Goal: Task Accomplishment & Management: Manage account settings

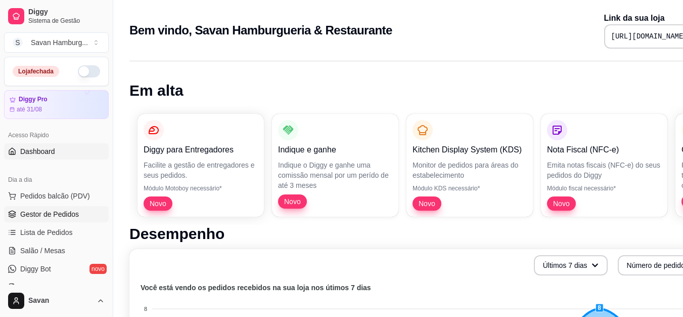
click at [57, 213] on span "Gestor de Pedidos" at bounding box center [49, 214] width 59 height 10
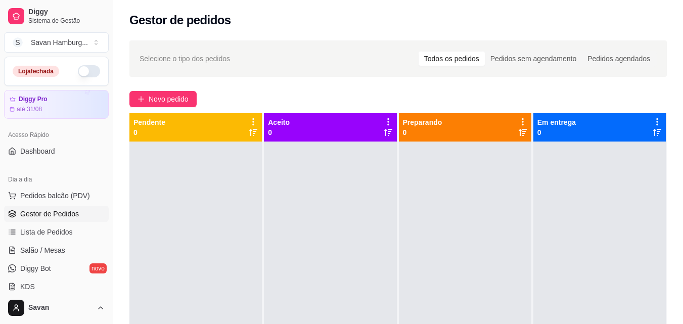
click at [301, 188] on div at bounding box center [330, 304] width 133 height 324
click at [81, 73] on button "button" at bounding box center [89, 71] width 22 height 12
click at [314, 98] on div "Novo pedido" at bounding box center [399, 99] width 538 height 16
click at [53, 197] on span "Pedidos balcão (PDV)" at bounding box center [55, 196] width 70 height 10
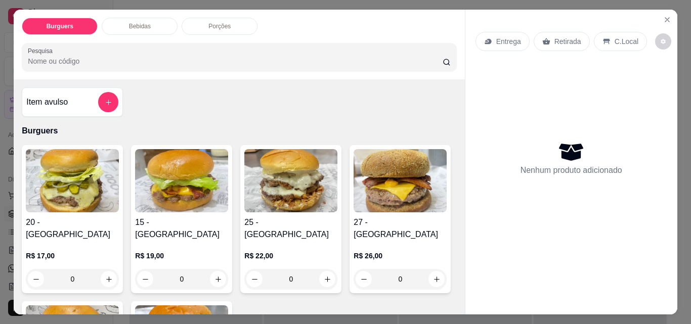
click at [558, 36] on p "Retirada" at bounding box center [567, 41] width 27 height 10
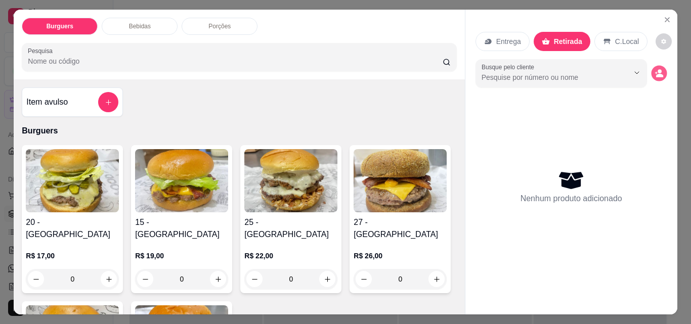
click at [656, 74] on icon "decrease-product-quantity" at bounding box center [659, 76] width 7 height 4
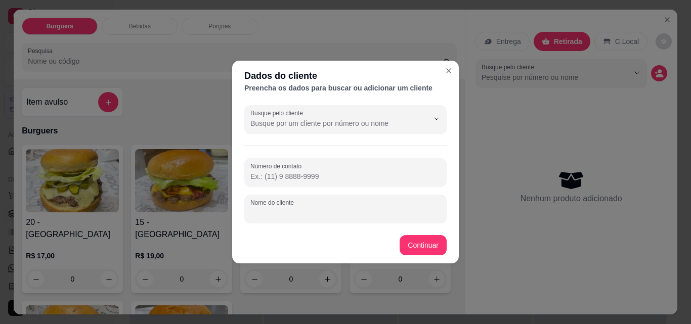
click at [287, 216] on input "Nome do cliente" at bounding box center [345, 213] width 190 height 10
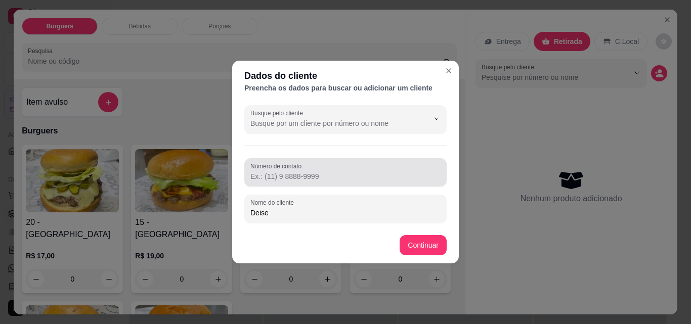
type input "Deise"
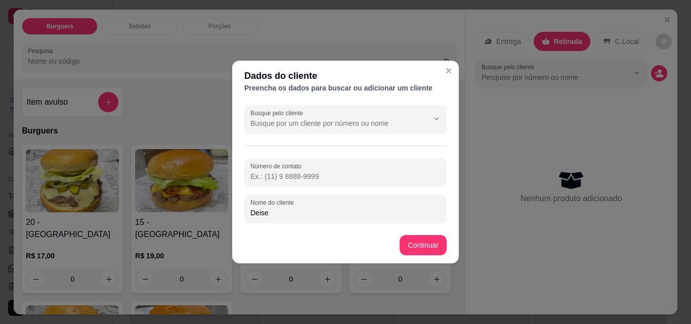
click at [308, 176] on input "Número de contato" at bounding box center [345, 177] width 190 height 10
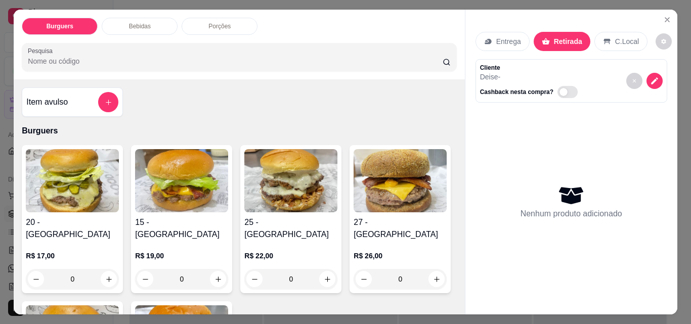
click at [320, 269] on div "0" at bounding box center [290, 279] width 93 height 20
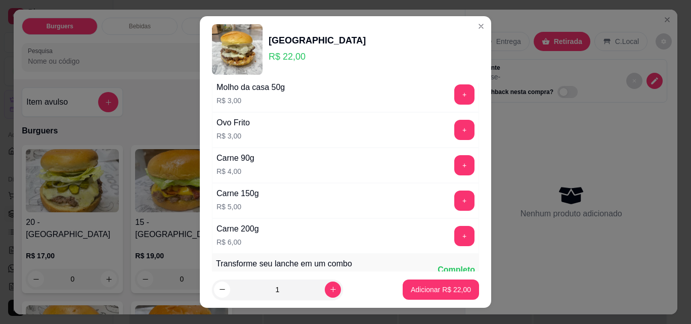
scroll to position [417, 0]
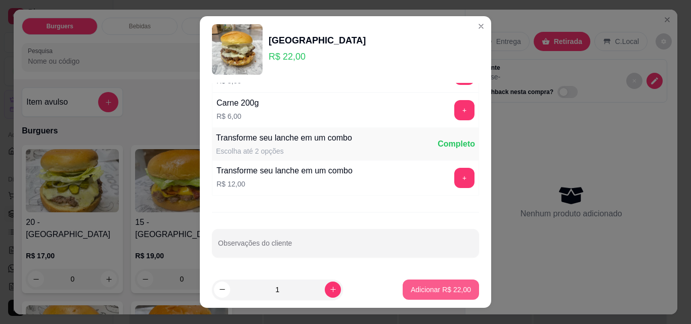
click at [418, 288] on p "Adicionar R$ 22,00" at bounding box center [441, 290] width 60 height 10
type input "1"
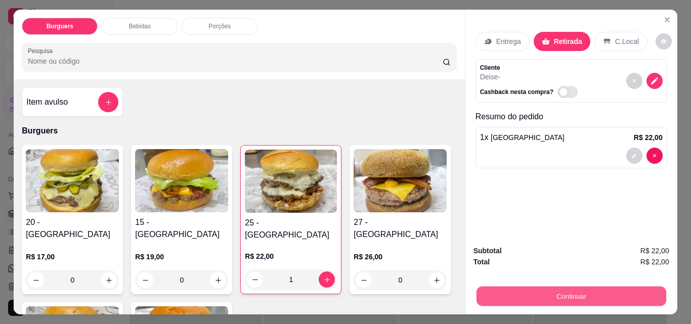
click at [550, 296] on button "Continuar" at bounding box center [571, 296] width 190 height 20
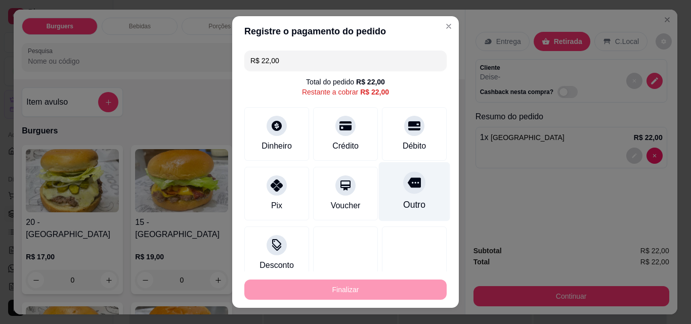
click at [408, 189] on icon at bounding box center [414, 182] width 13 height 13
type input "R$ 0,00"
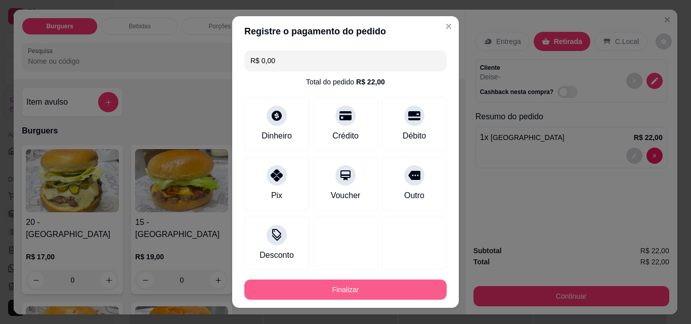
click at [354, 289] on button "Finalizar" at bounding box center [345, 290] width 202 height 20
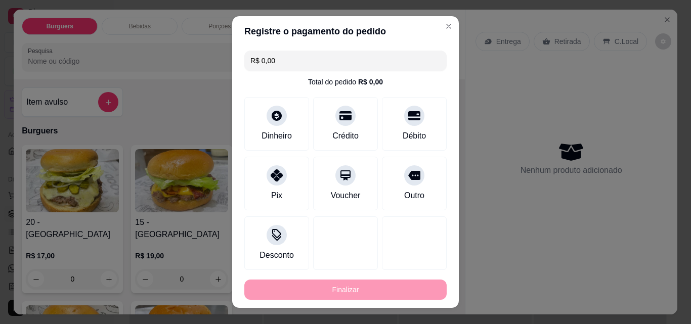
type input "0"
type input "-R$ 22,00"
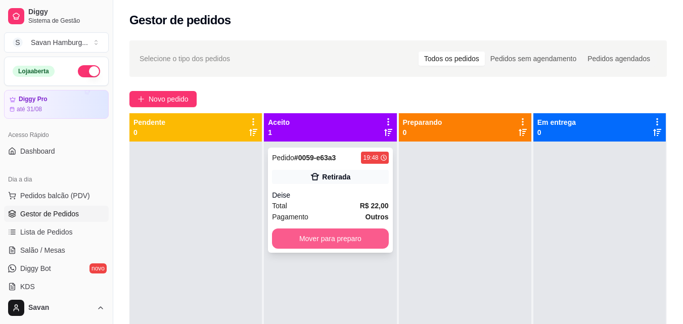
click at [344, 241] on button "Mover para preparo" at bounding box center [330, 239] width 116 height 20
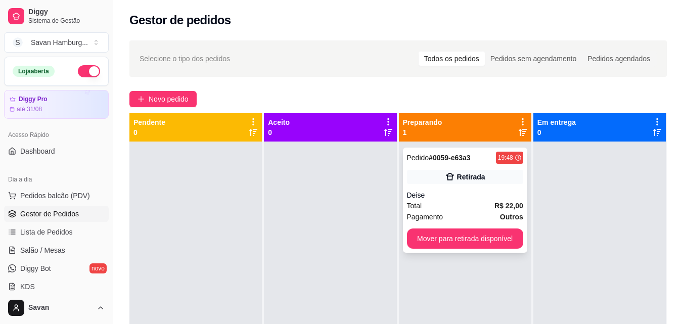
click at [444, 186] on div "Pedido # 0059-e63a3 19:48 Retirada Deise Total R$ 22,00 Pagamento Outros Mover …" at bounding box center [465, 200] width 124 height 105
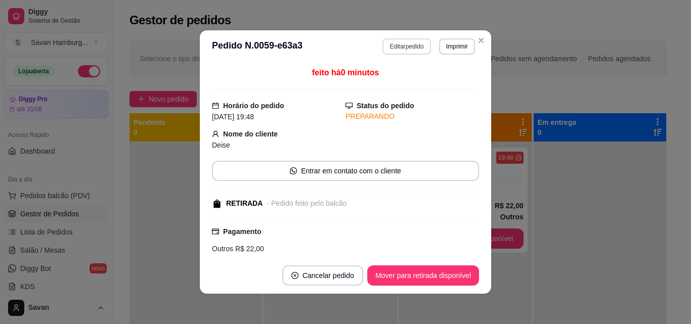
click at [409, 46] on button "Editar pedido" at bounding box center [406, 46] width 48 height 16
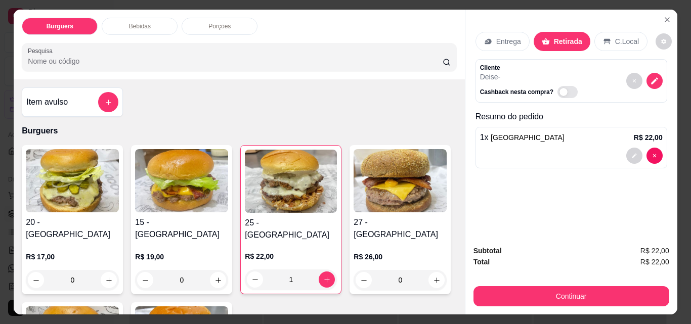
scroll to position [24, 0]
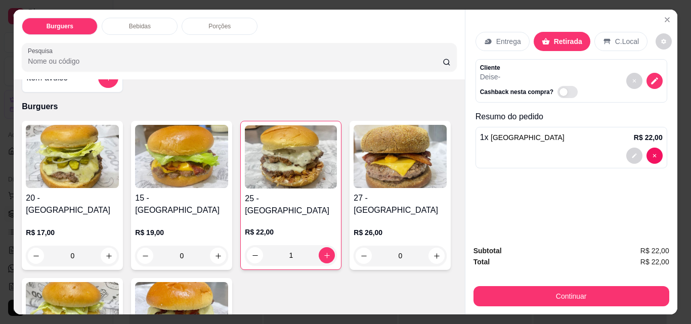
click at [251, 245] on div "1" at bounding box center [291, 255] width 92 height 20
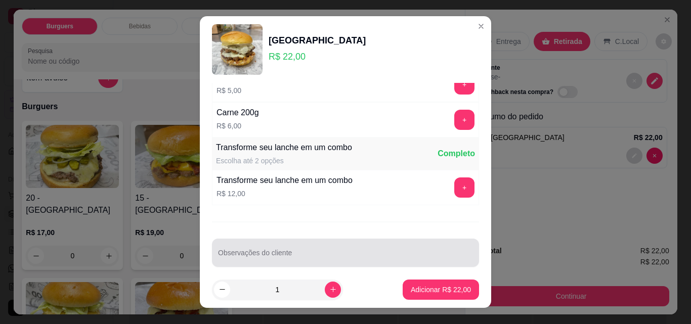
scroll to position [417, 0]
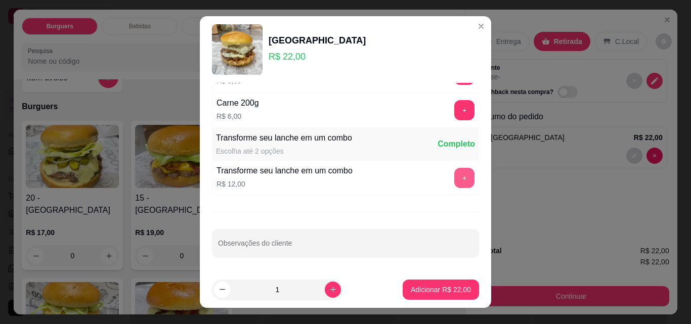
click at [454, 181] on button "+" at bounding box center [464, 178] width 20 height 20
click at [420, 289] on p "Adicionar R$ 34,00" at bounding box center [441, 290] width 60 height 10
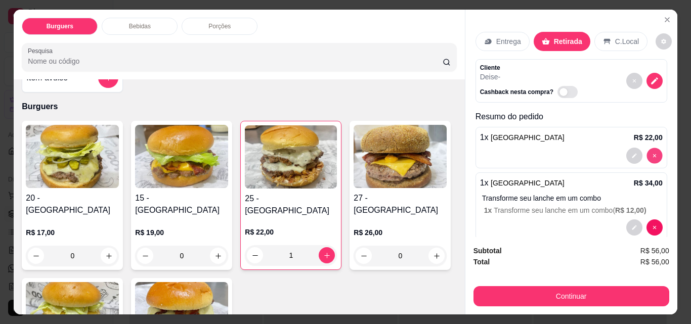
type input "0"
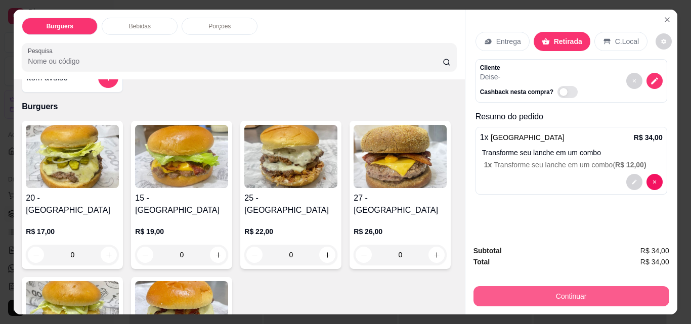
click at [554, 296] on button "Continuar" at bounding box center [572, 296] width 196 height 20
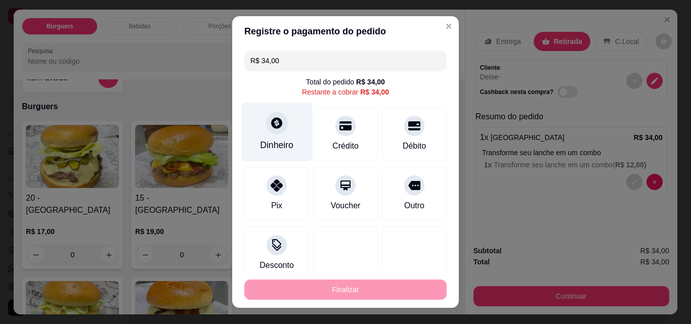
click at [270, 130] on div at bounding box center [277, 123] width 22 height 22
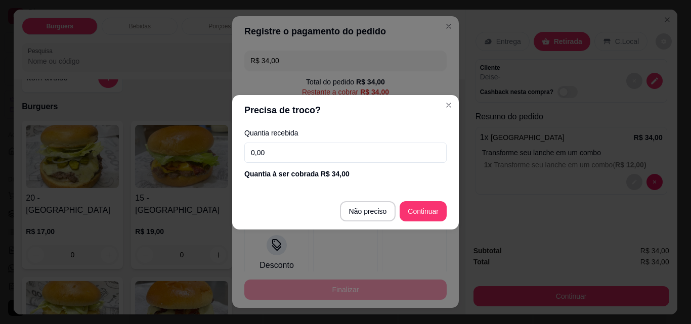
click at [294, 152] on input "0,00" at bounding box center [345, 153] width 202 height 20
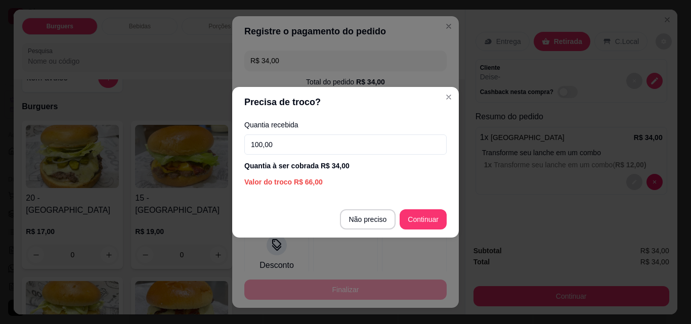
click at [259, 146] on input "100,00" at bounding box center [345, 145] width 202 height 20
type input "100,00"
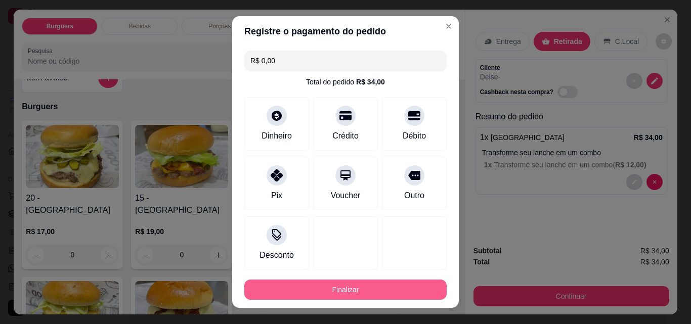
click at [347, 290] on button "Finalizar" at bounding box center [345, 290] width 202 height 20
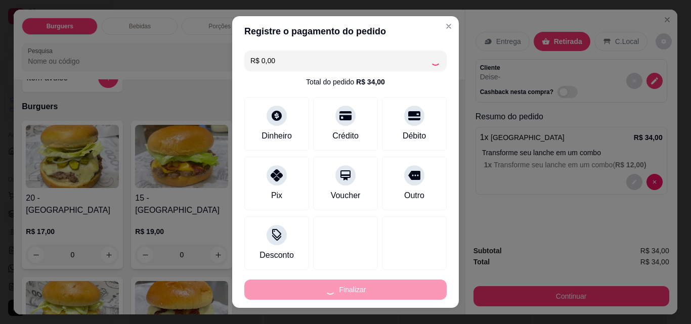
type input "-R$ 34,00"
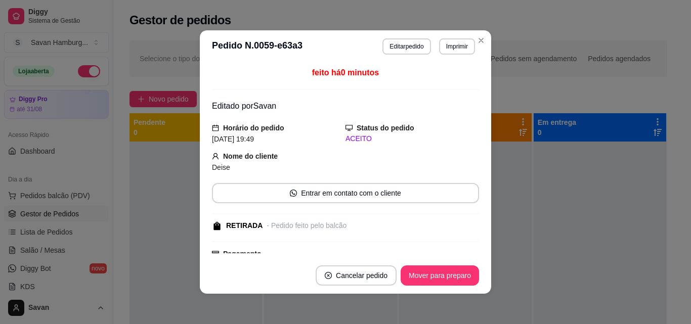
scroll to position [2, 0]
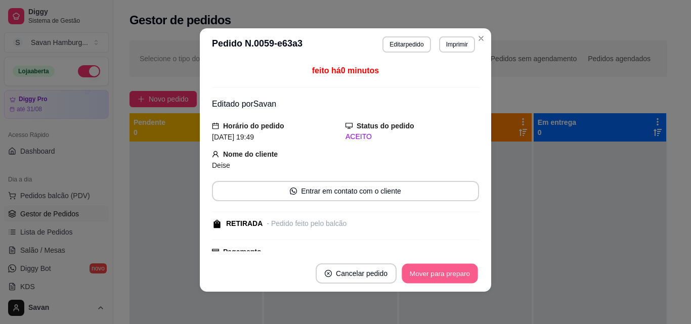
click at [432, 276] on button "Mover para preparo" at bounding box center [440, 274] width 76 height 20
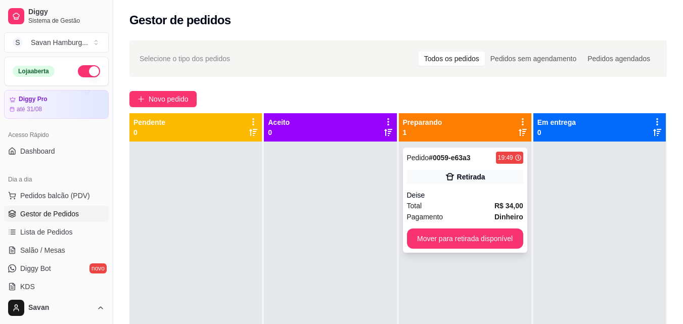
click at [473, 213] on div "Pagamento Dinheiro" at bounding box center [465, 216] width 116 height 11
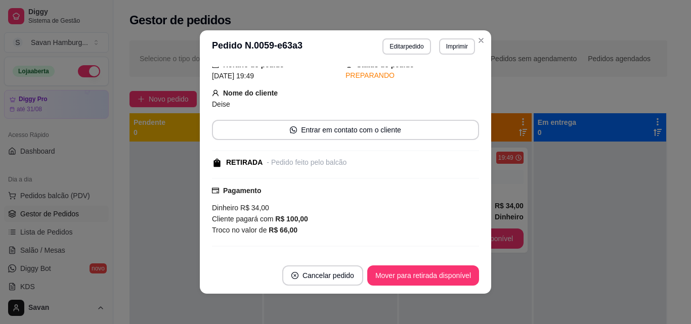
scroll to position [101, 0]
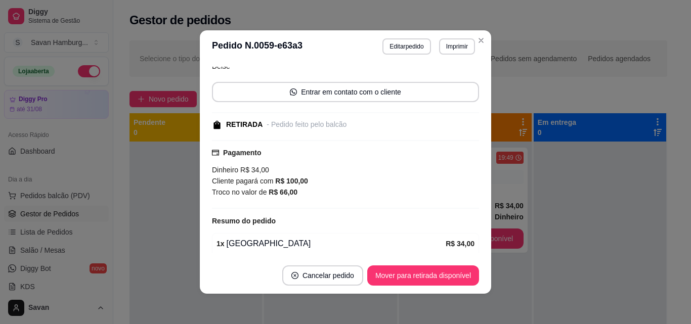
click at [395, 195] on div "Troco no valor de R$ 66,00" at bounding box center [345, 192] width 267 height 11
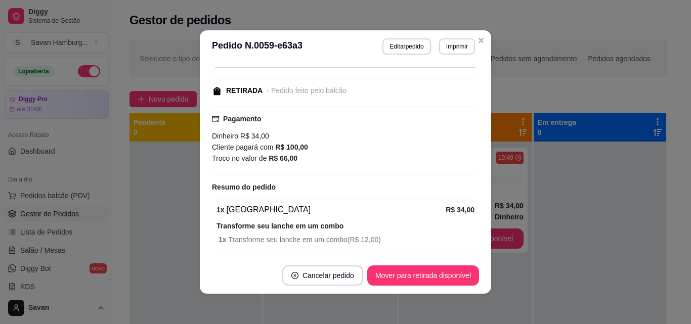
scroll to position [171, 0]
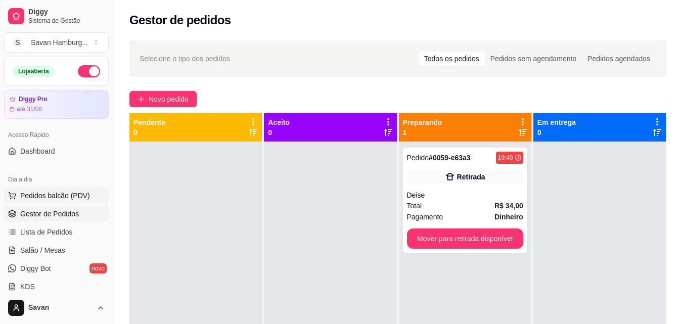
click at [59, 196] on span "Pedidos balcão (PDV)" at bounding box center [55, 196] width 70 height 10
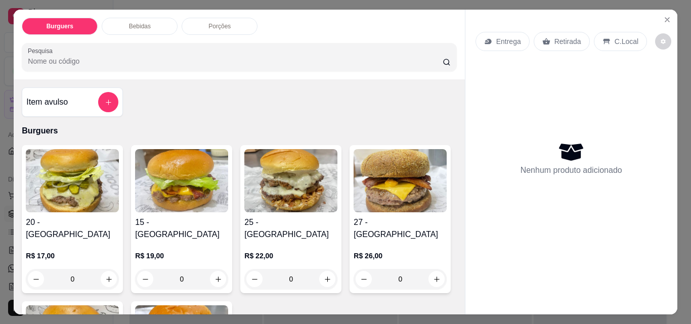
drag, startPoint x: 546, startPoint y: 37, endPoint x: 549, endPoint y: 45, distance: 8.0
click at [547, 36] on div "Retirada" at bounding box center [562, 41] width 56 height 19
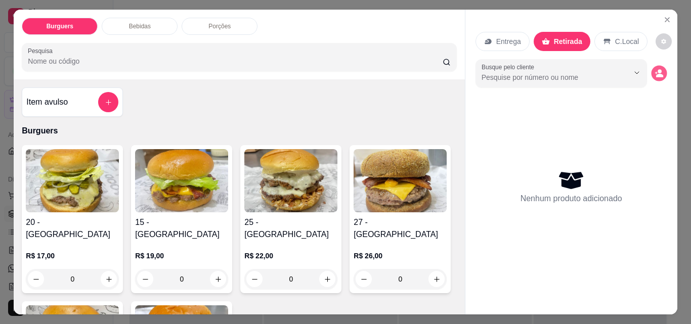
click at [655, 69] on icon "decrease-product-quantity" at bounding box center [659, 73] width 9 height 9
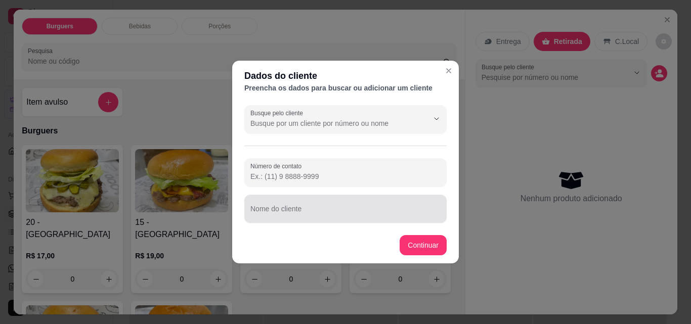
click at [281, 212] on input "Nome do cliente" at bounding box center [345, 213] width 190 height 10
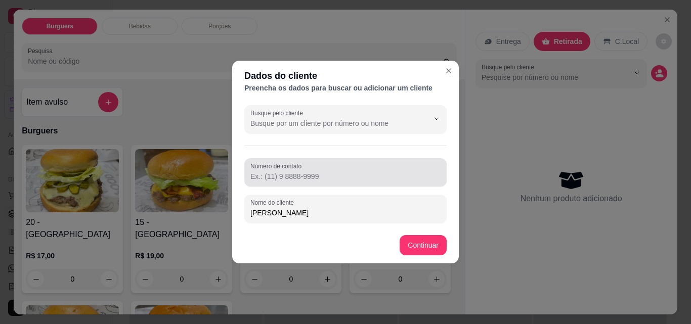
type input "[PERSON_NAME]"
click at [290, 178] on input "Número de contato" at bounding box center [345, 177] width 190 height 10
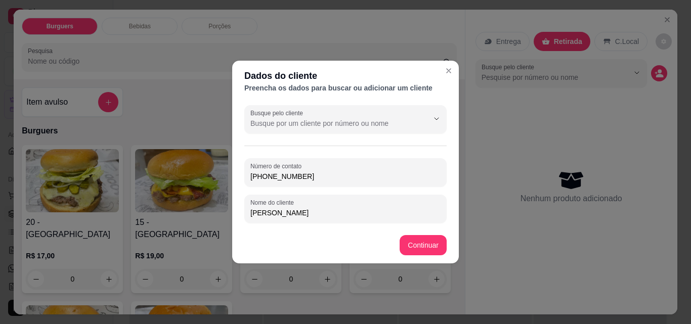
type input "[PHONE_NUMBER]"
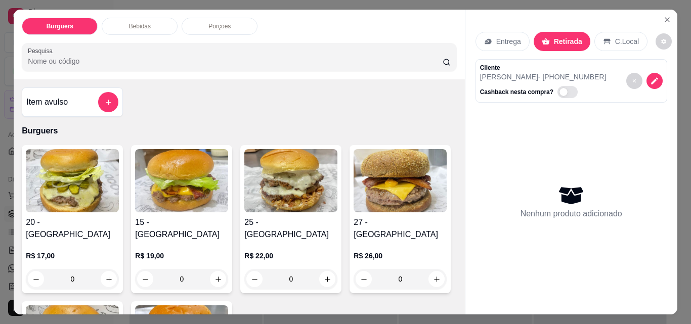
click at [213, 269] on div "0" at bounding box center [181, 279] width 93 height 20
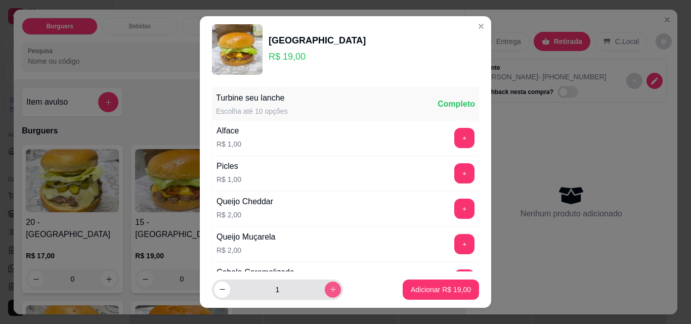
click at [325, 294] on button "increase-product-quantity" at bounding box center [333, 290] width 16 height 16
click at [222, 289] on icon "decrease-product-quantity" at bounding box center [223, 290] width 8 height 8
type input "2"
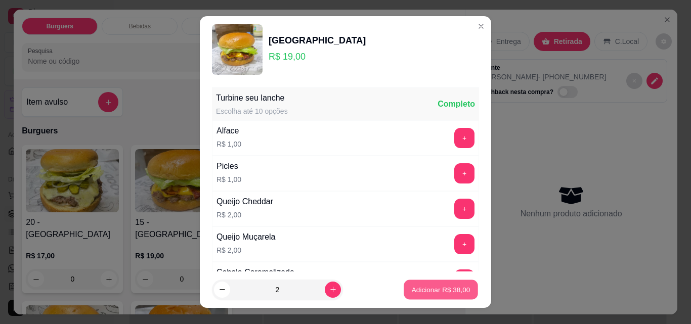
click at [421, 291] on p "Adicionar R$ 38,00" at bounding box center [441, 290] width 59 height 10
type input "2"
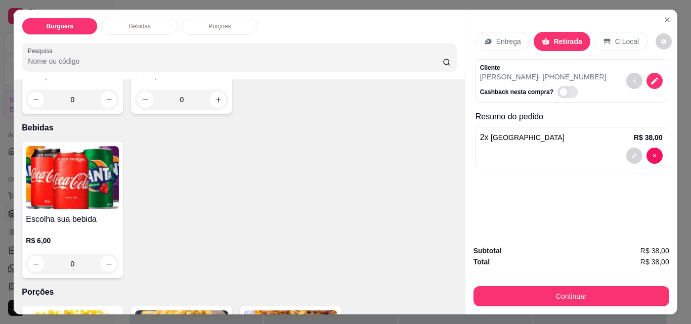
scroll to position [461, 0]
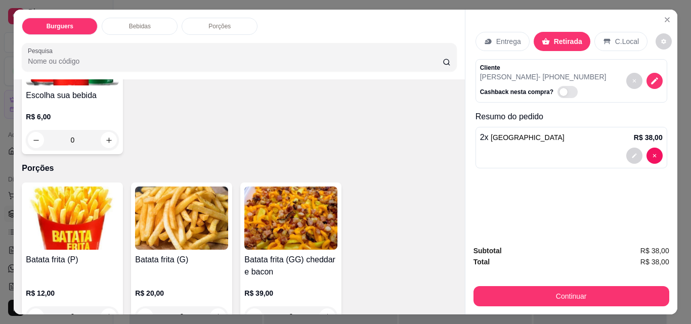
click at [216, 307] on div "0" at bounding box center [181, 317] width 93 height 20
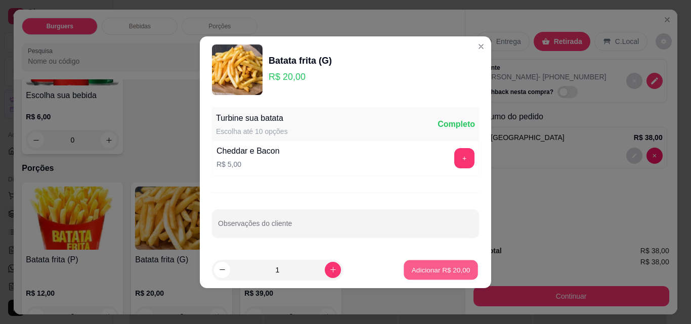
click at [450, 271] on p "Adicionar R$ 20,00" at bounding box center [441, 270] width 59 height 10
type input "1"
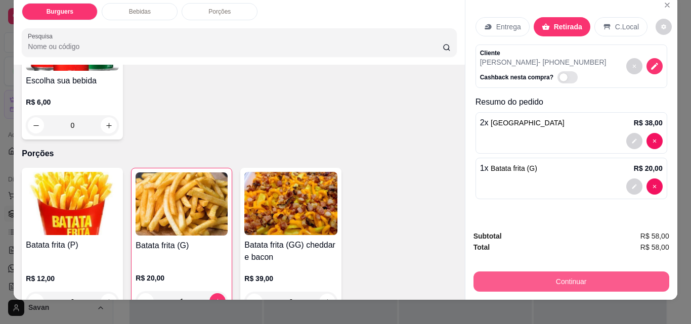
scroll to position [26, 0]
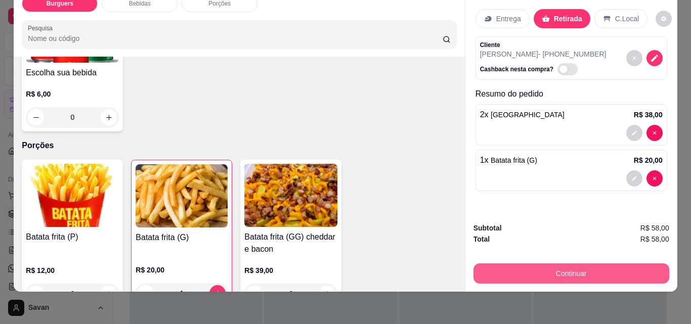
click at [524, 268] on button "Continuar" at bounding box center [572, 274] width 196 height 20
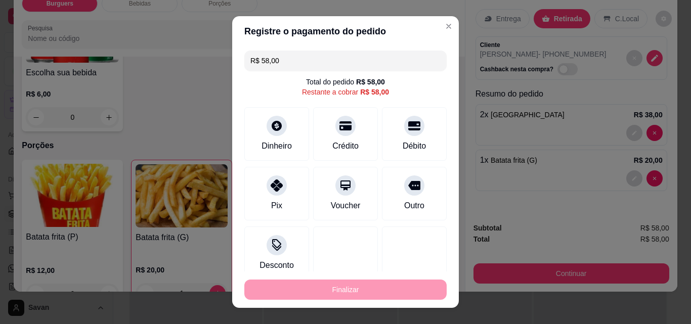
scroll to position [13, 0]
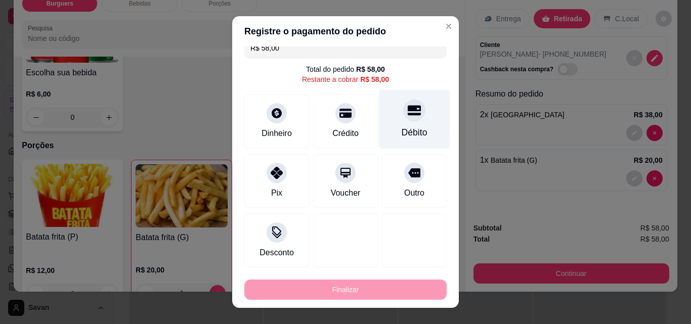
drag, startPoint x: 389, startPoint y: 127, endPoint x: 391, endPoint y: 137, distance: 9.8
click at [402, 130] on div "Débito" at bounding box center [415, 132] width 26 height 13
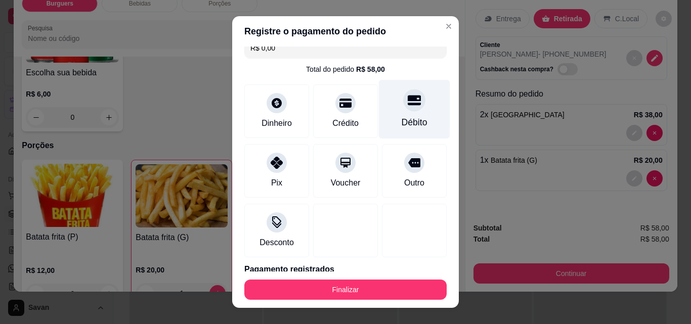
type input "R$ 0,00"
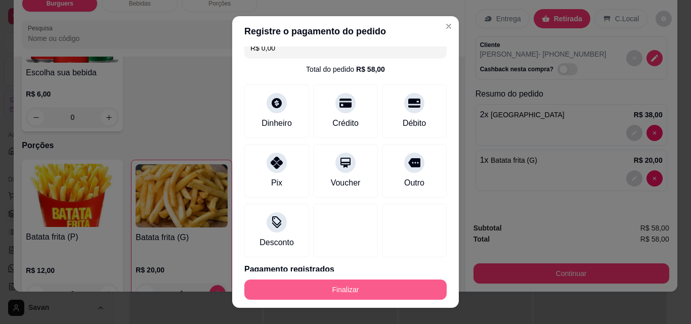
click at [333, 291] on button "Finalizar" at bounding box center [345, 290] width 202 height 20
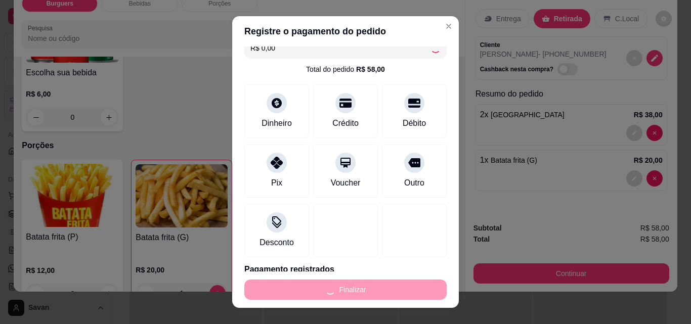
type input "0"
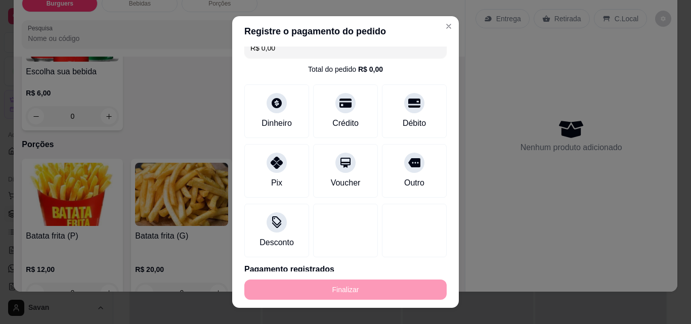
type input "-R$ 58,00"
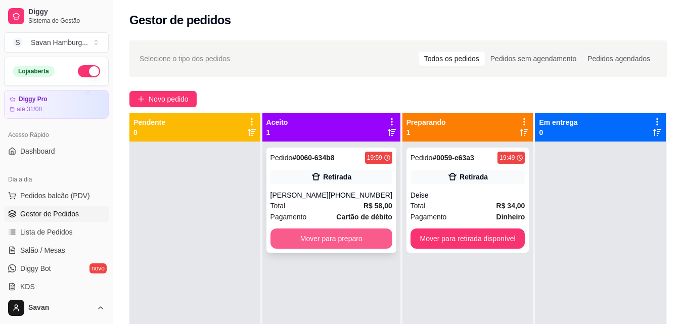
click at [353, 235] on button "Mover para preparo" at bounding box center [332, 239] width 122 height 20
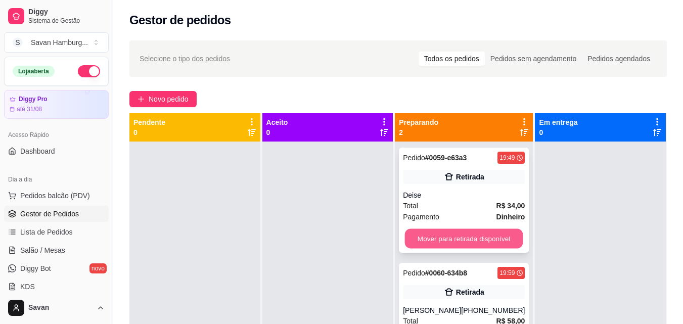
click at [441, 236] on button "Mover para retirada disponível" at bounding box center [464, 239] width 118 height 20
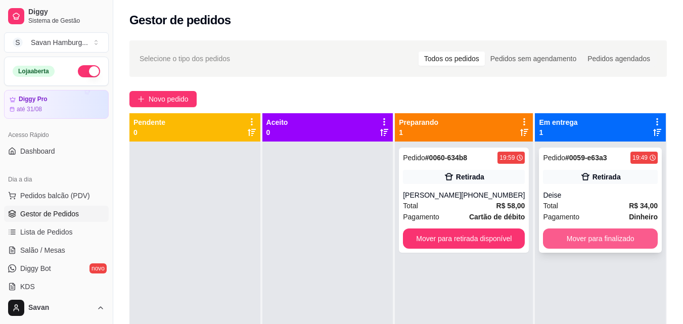
click at [596, 239] on button "Mover para finalizado" at bounding box center [600, 239] width 115 height 20
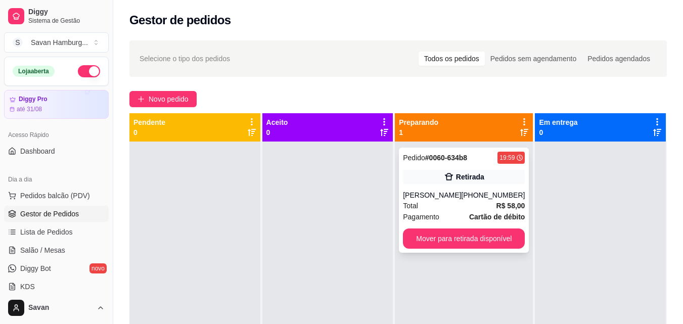
click at [471, 196] on div "[PHONE_NUMBER]" at bounding box center [493, 195] width 64 height 10
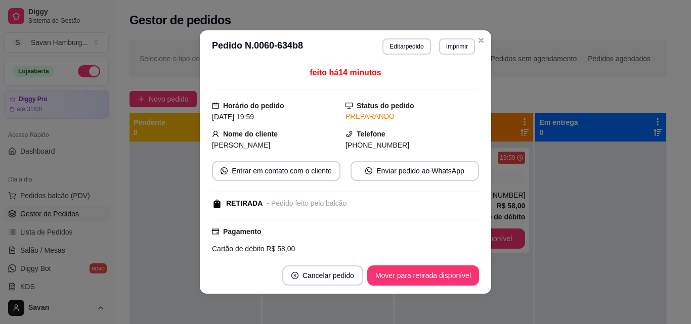
click at [396, 147] on div "[PHONE_NUMBER]" at bounding box center [413, 145] width 134 height 11
click at [300, 166] on button "Entrar em contato com o cliente" at bounding box center [276, 171] width 124 height 20
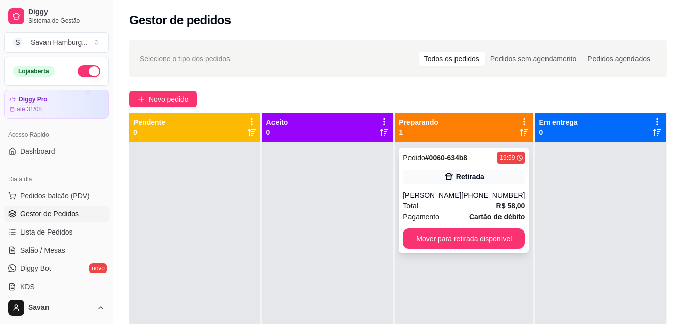
click at [469, 203] on div "Total R$ 58,00" at bounding box center [464, 205] width 122 height 11
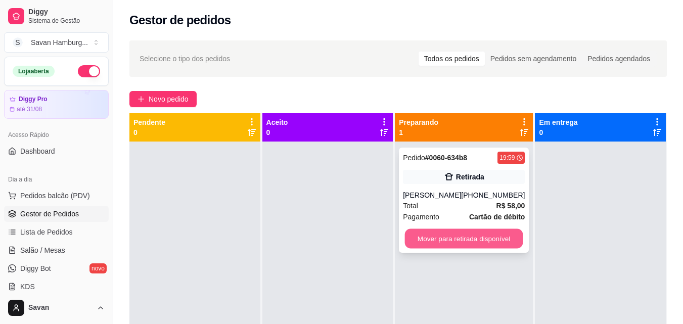
click at [489, 237] on button "Mover para retirada disponível" at bounding box center [464, 239] width 118 height 20
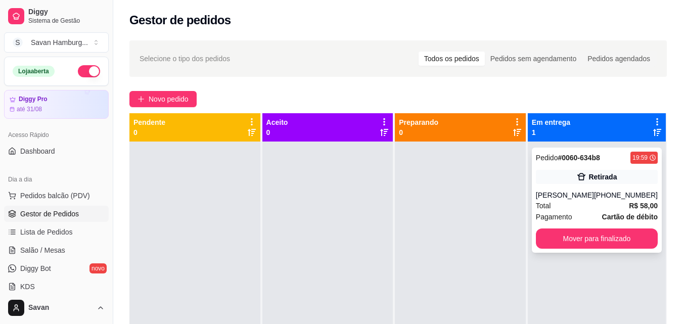
click at [580, 186] on div "Pedido # 0060-634b8 19:59 Retirada [PERSON_NAME] [PHONE_NUMBER] Total R$ 58,00 …" at bounding box center [597, 200] width 130 height 105
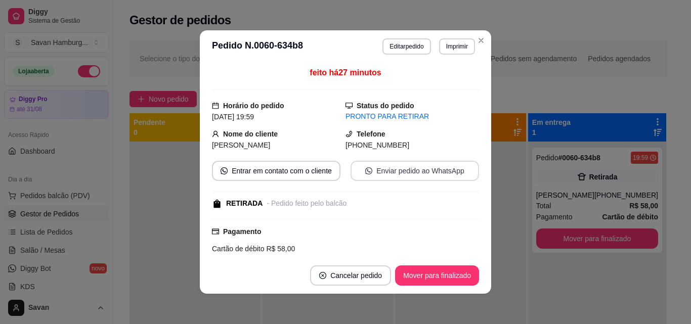
click at [395, 172] on button "Enviar pedido ao WhatsApp" at bounding box center [415, 171] width 128 height 20
click at [289, 168] on button "Entrar em contato com o cliente" at bounding box center [276, 171] width 128 height 20
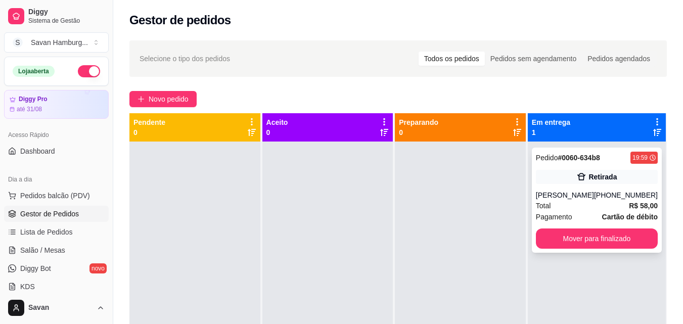
click at [576, 237] on button "Mover para finalizado" at bounding box center [597, 239] width 122 height 20
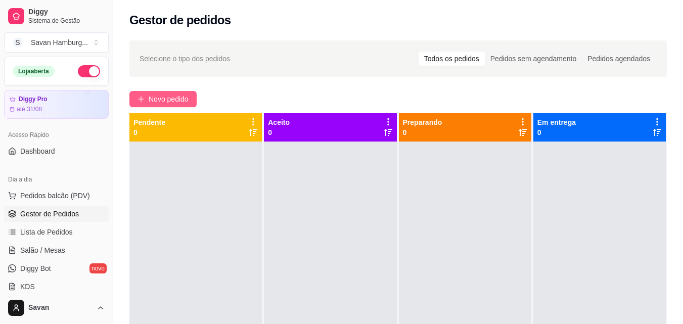
click at [185, 102] on span "Novo pedido" at bounding box center [169, 99] width 40 height 11
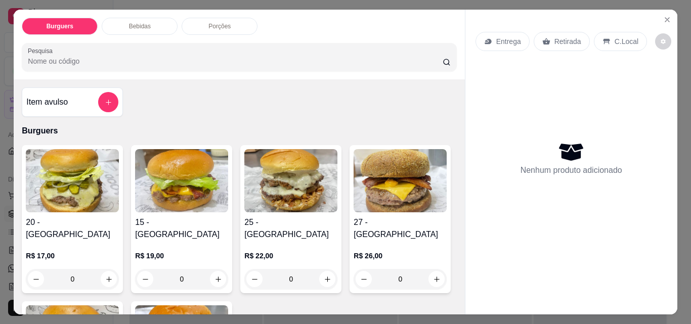
click at [213, 269] on div "0" at bounding box center [181, 279] width 93 height 20
click at [212, 264] on div "Turbine seu lanche Escolha até 10 opções Completo Alface R$ 1,00 + Picles R$ 1,…" at bounding box center [345, 321] width 273 height 468
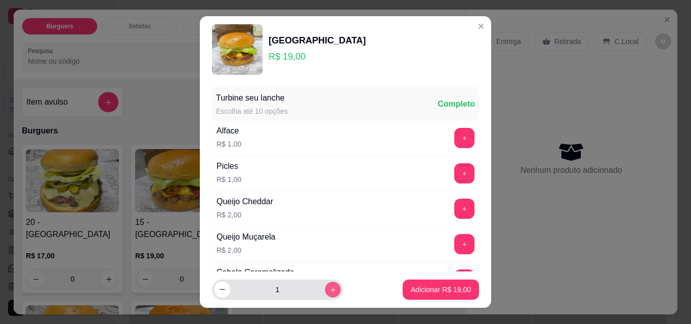
click at [325, 292] on button "increase-product-quantity" at bounding box center [333, 290] width 16 height 16
type input "2"
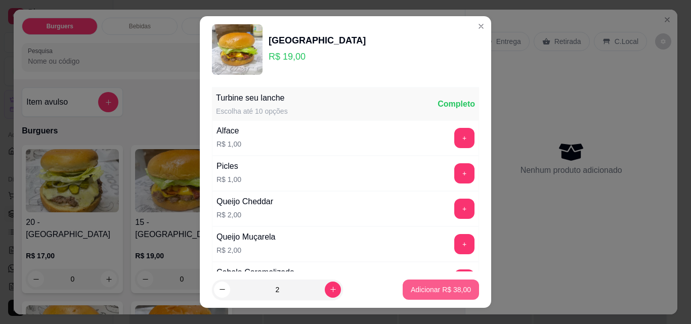
click at [423, 290] on p "Adicionar R$ 38,00" at bounding box center [441, 290] width 60 height 10
type input "2"
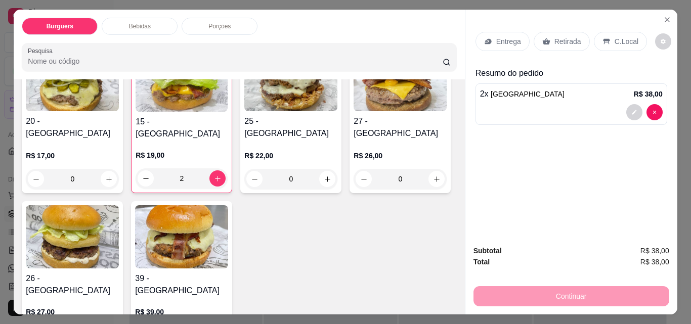
scroll to position [152, 0]
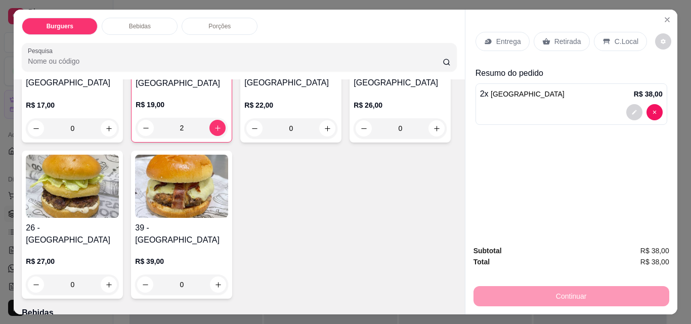
click at [228, 275] on div "0" at bounding box center [181, 285] width 93 height 20
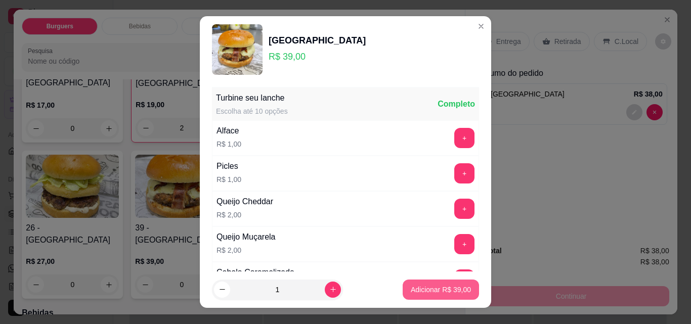
click at [412, 291] on p "Adicionar R$ 39,00" at bounding box center [441, 290] width 60 height 10
type input "1"
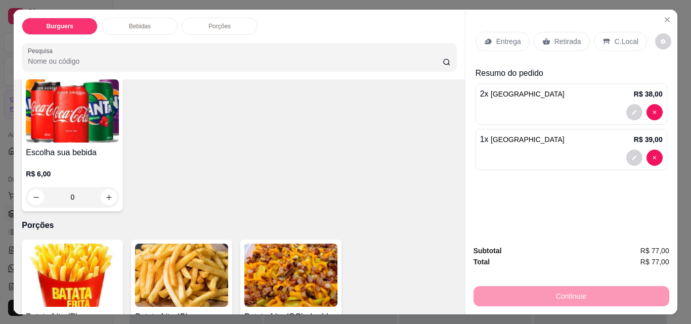
scroll to position [462, 0]
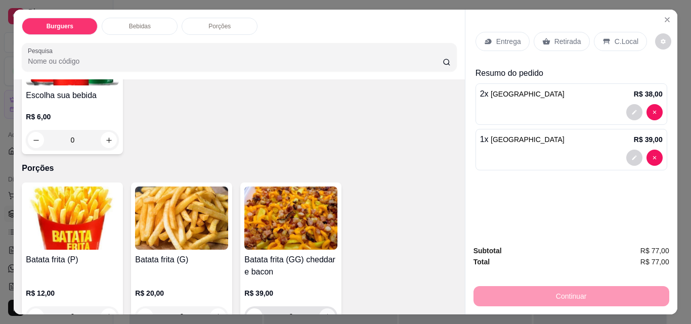
click at [324, 313] on icon "increase-product-quantity" at bounding box center [328, 317] width 8 height 8
type input "1"
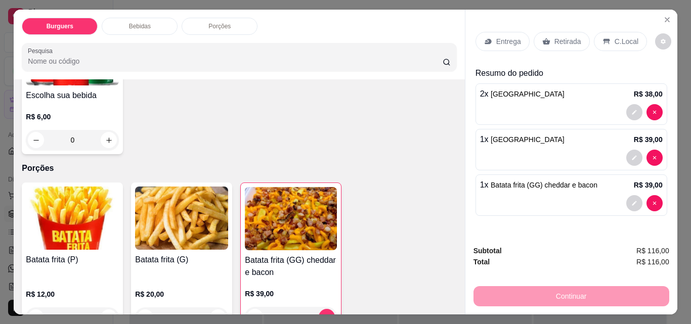
click at [504, 38] on p "Entrega" at bounding box center [508, 41] width 25 height 10
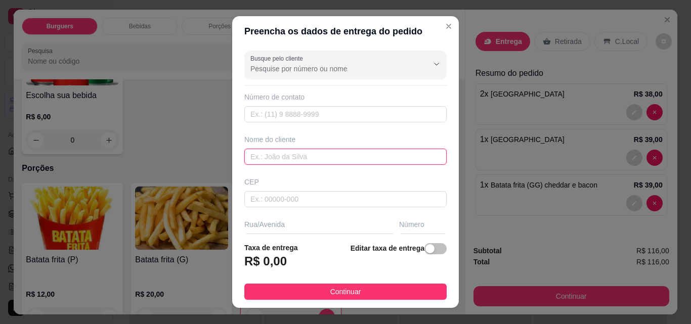
click at [332, 161] on input "text" at bounding box center [345, 157] width 202 height 16
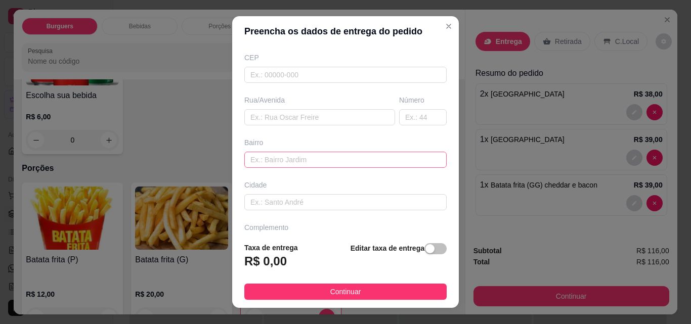
scroll to position [152, 0]
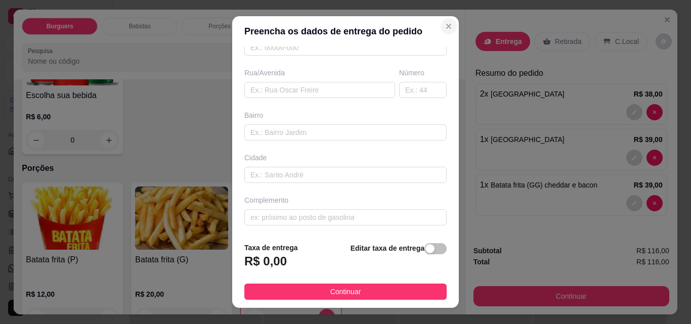
type input "[PERSON_NAME]"
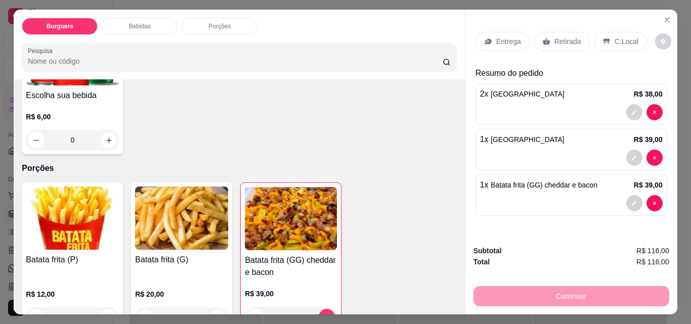
click at [554, 36] on p "Retirada" at bounding box center [567, 41] width 27 height 10
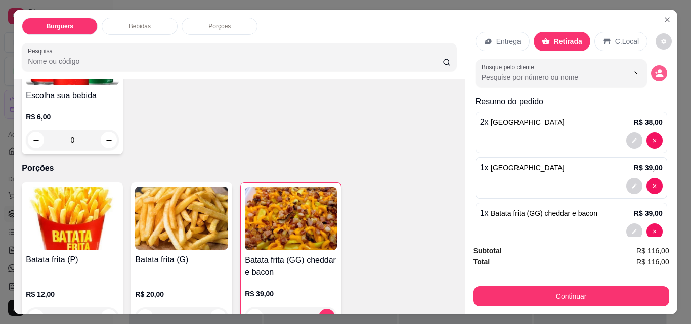
click at [655, 69] on icon "decrease-product-quantity" at bounding box center [659, 73] width 9 height 9
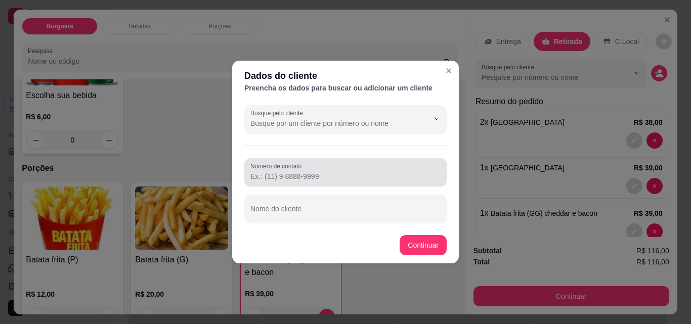
click at [299, 174] on input "Número de contato" at bounding box center [345, 177] width 190 height 10
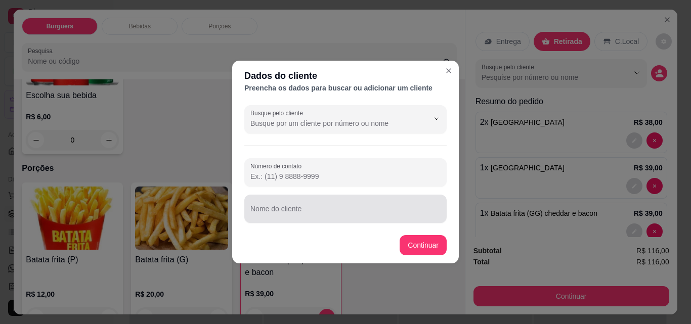
click at [290, 204] on div at bounding box center [345, 209] width 190 height 20
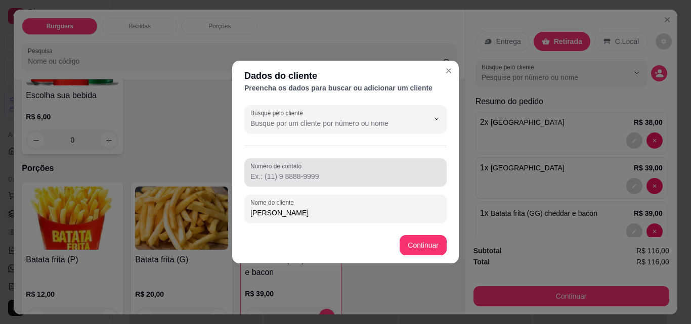
type input "[PERSON_NAME]"
click at [299, 179] on input "Número de contato" at bounding box center [345, 177] width 190 height 10
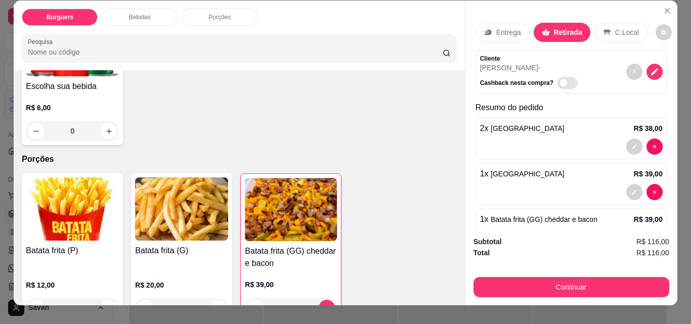
scroll to position [0, 0]
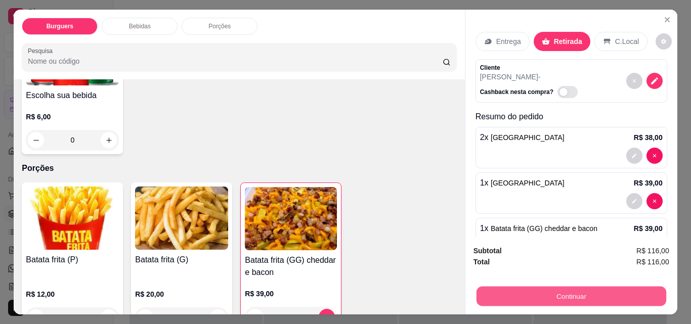
click at [563, 288] on button "Continuar" at bounding box center [571, 296] width 190 height 20
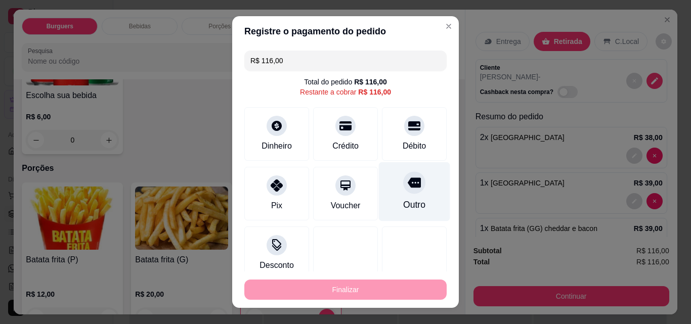
click at [398, 194] on div "Outro" at bounding box center [414, 191] width 71 height 59
type input "R$ 0,00"
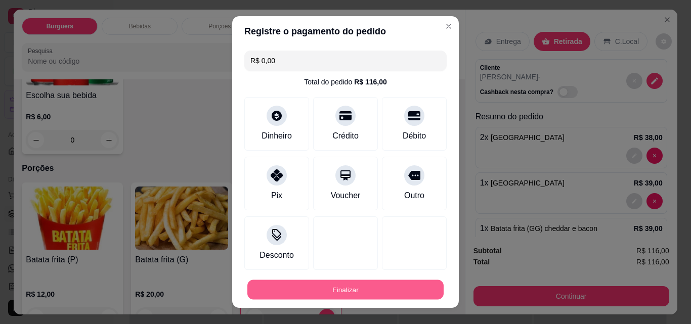
click at [350, 285] on button "Finalizar" at bounding box center [345, 290] width 196 height 20
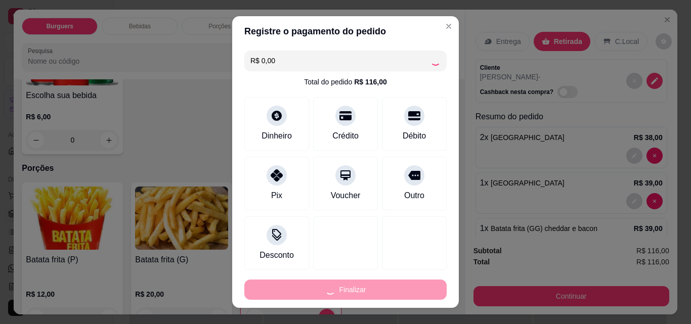
type input "0"
type input "-R$ 116,00"
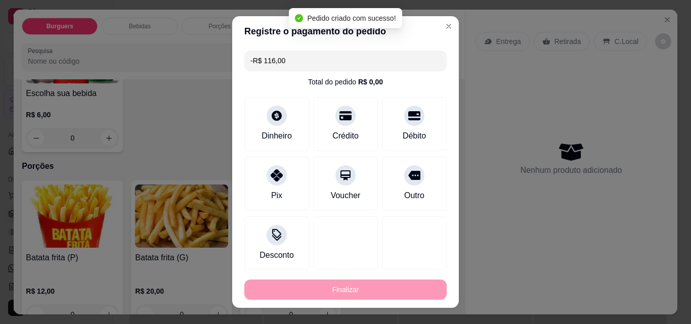
scroll to position [460, 0]
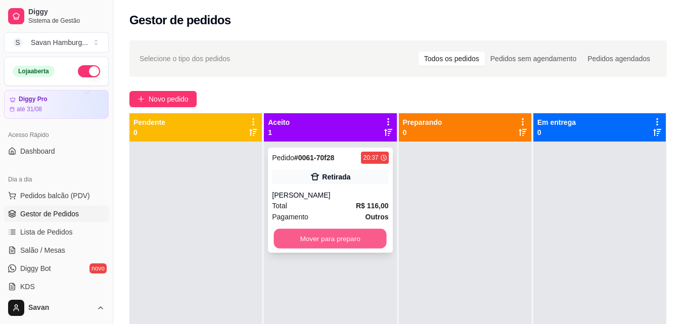
click at [355, 239] on button "Mover para preparo" at bounding box center [330, 239] width 113 height 20
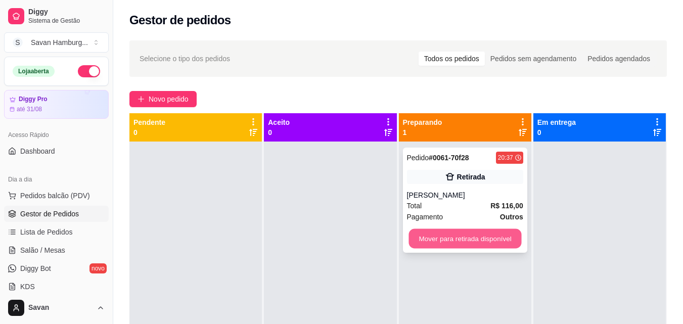
click at [455, 239] on button "Mover para retirada disponível" at bounding box center [465, 239] width 113 height 20
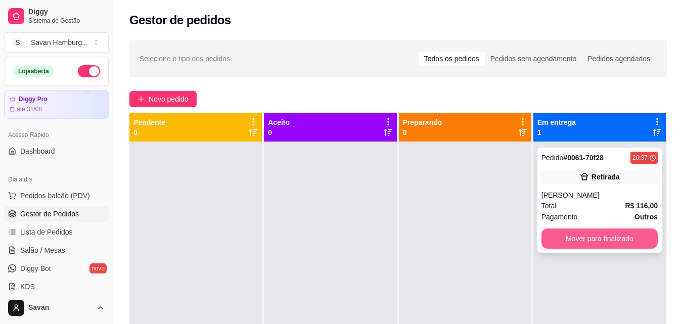
click at [581, 240] on button "Mover para finalizado" at bounding box center [600, 239] width 116 height 20
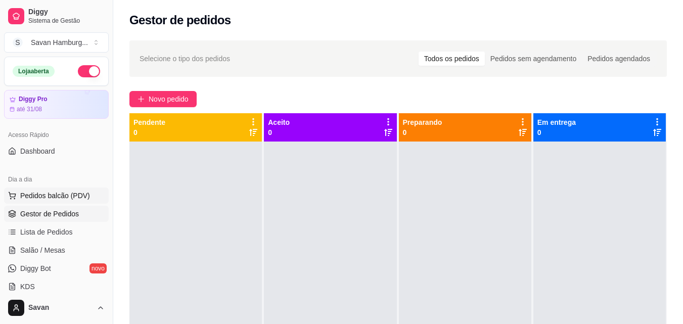
click at [62, 196] on span "Pedidos balcão (PDV)" at bounding box center [55, 196] width 70 height 10
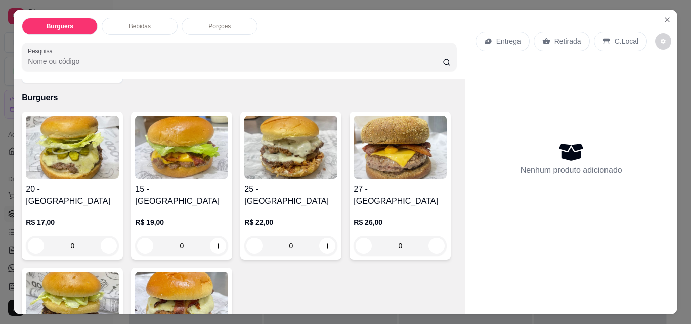
scroll to position [51, 0]
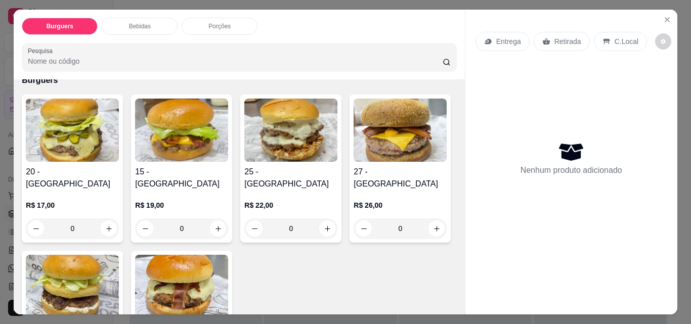
click at [213, 219] on div "0" at bounding box center [181, 229] width 93 height 20
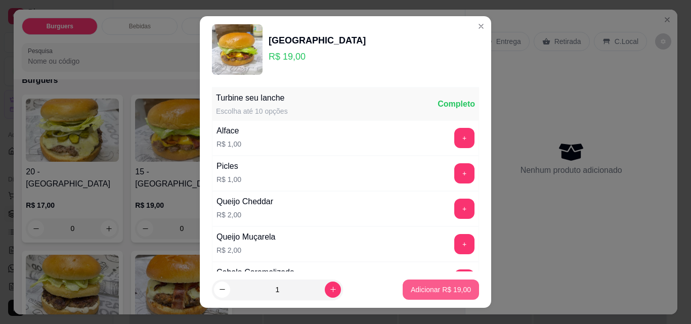
click at [417, 287] on p "Adicionar R$ 19,00" at bounding box center [441, 290] width 60 height 10
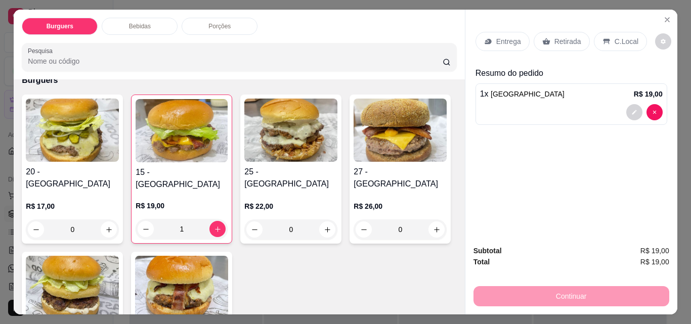
scroll to position [0, 0]
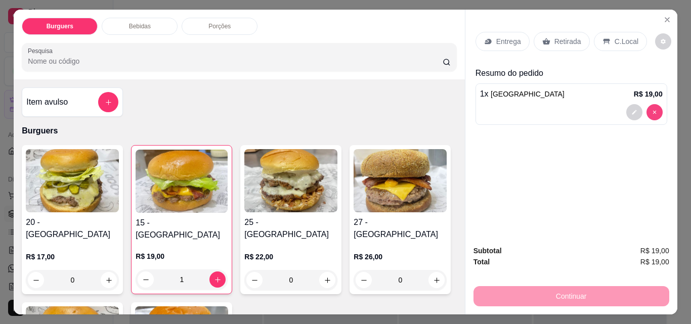
type input "0"
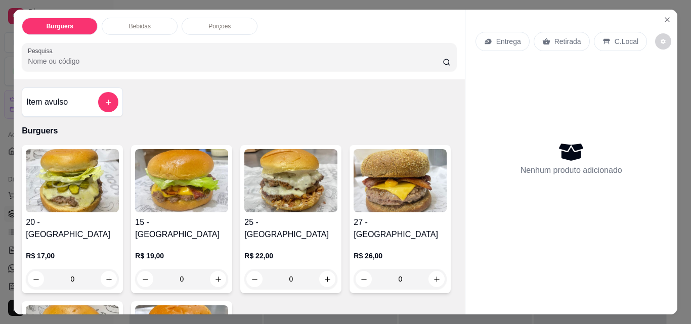
click at [78, 198] on img at bounding box center [72, 180] width 93 height 63
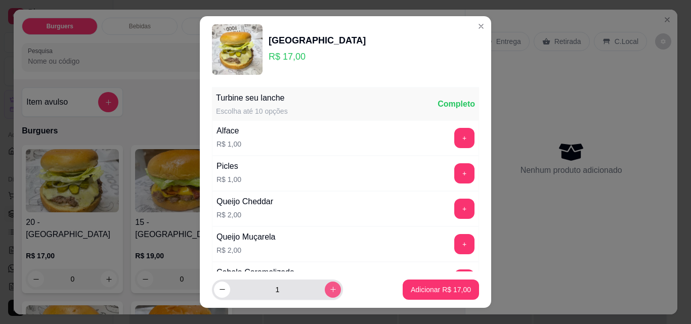
click at [329, 291] on icon "increase-product-quantity" at bounding box center [333, 290] width 8 height 8
type input "2"
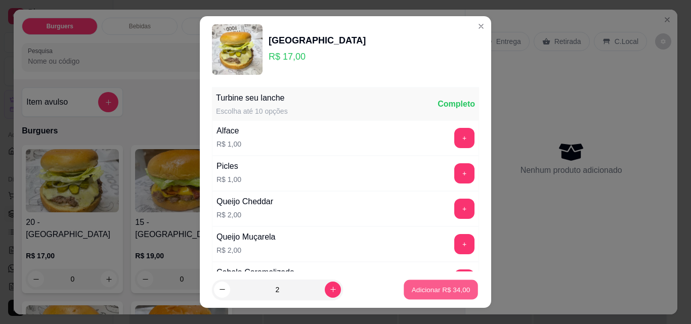
click at [437, 290] on p "Adicionar R$ 34,00" at bounding box center [441, 290] width 59 height 10
type input "2"
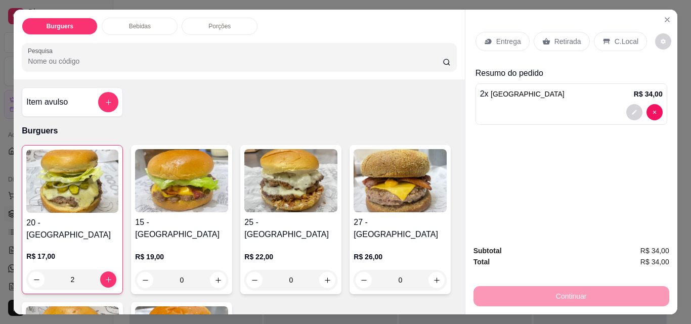
click at [558, 38] on p "Retirada" at bounding box center [567, 41] width 27 height 10
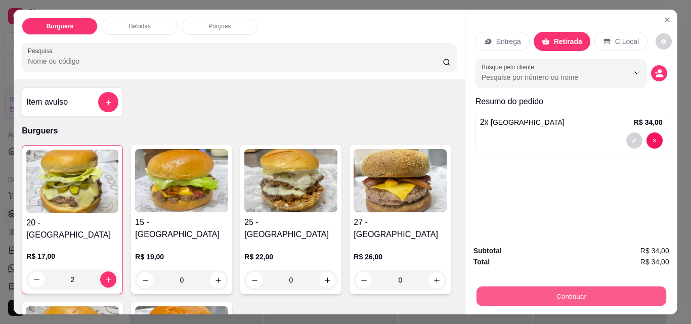
click at [567, 292] on button "Continuar" at bounding box center [571, 296] width 190 height 20
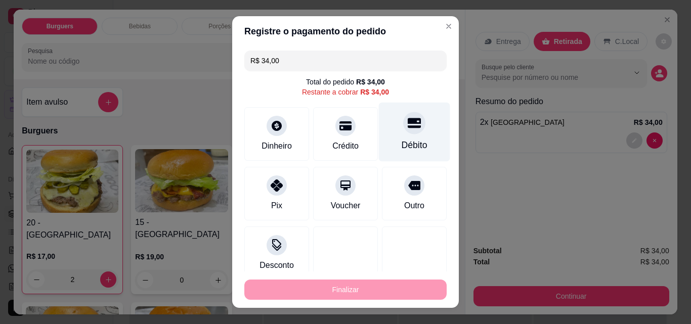
click at [403, 132] on div at bounding box center [414, 123] width 22 height 22
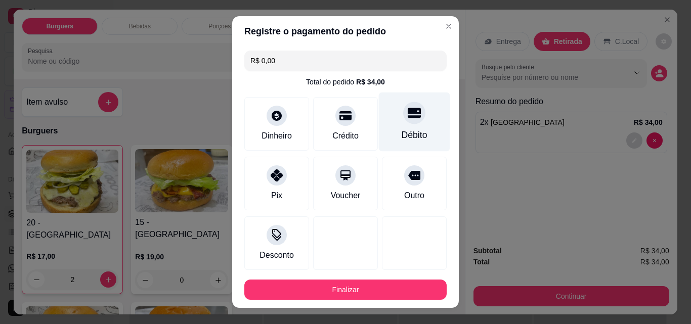
type input "R$ 0,00"
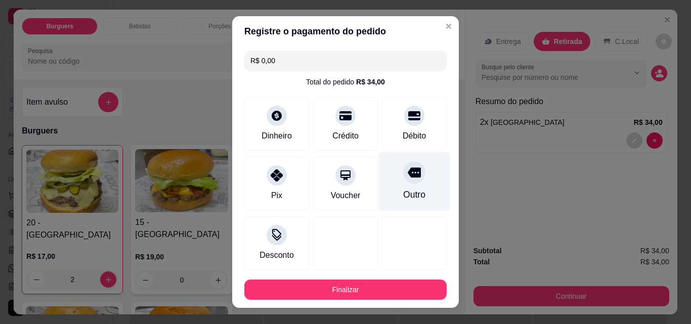
click at [403, 180] on div at bounding box center [414, 172] width 22 height 22
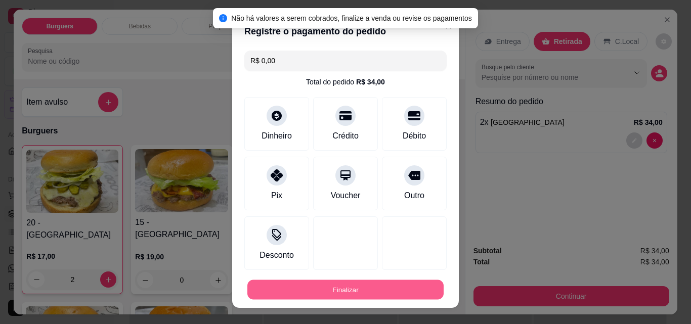
click at [343, 291] on button "Finalizar" at bounding box center [345, 290] width 196 height 20
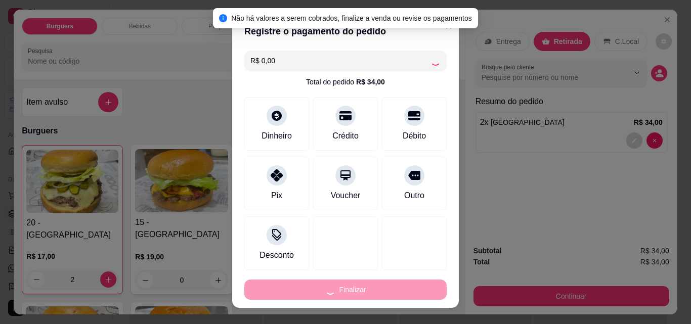
type input "0"
type input "-R$ 34,00"
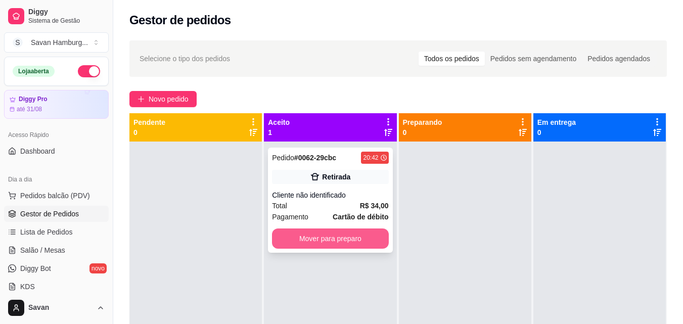
click at [359, 238] on button "Mover para preparo" at bounding box center [330, 239] width 116 height 20
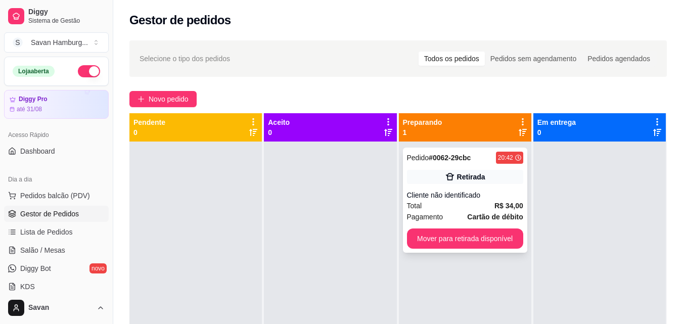
click at [490, 179] on div "Retirada" at bounding box center [465, 177] width 116 height 14
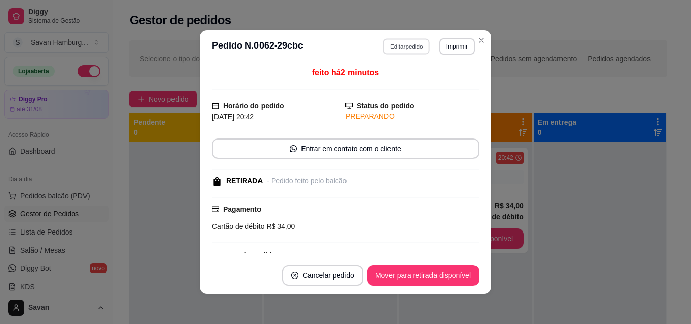
click at [406, 46] on button "Editar pedido" at bounding box center [406, 46] width 47 height 16
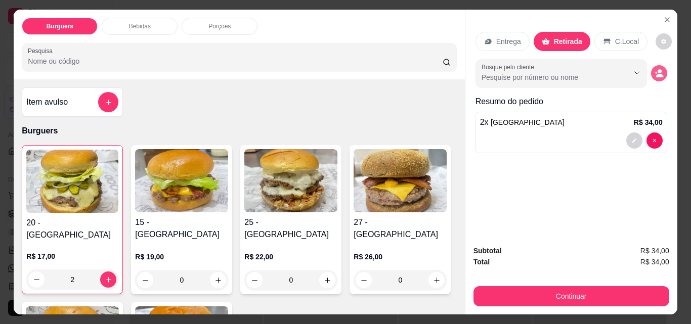
click at [658, 69] on circle "decrease-product-quantity" at bounding box center [660, 71] width 4 height 4
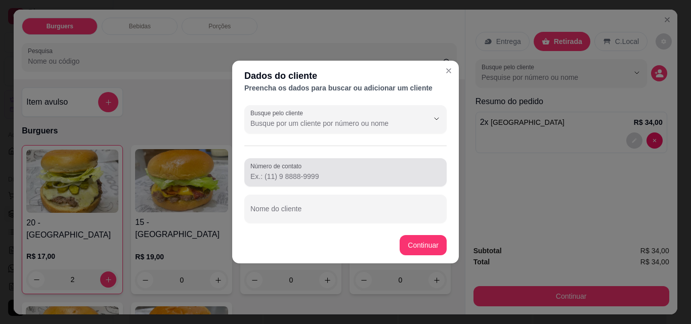
click at [298, 177] on input "Número de contato" at bounding box center [345, 177] width 190 height 10
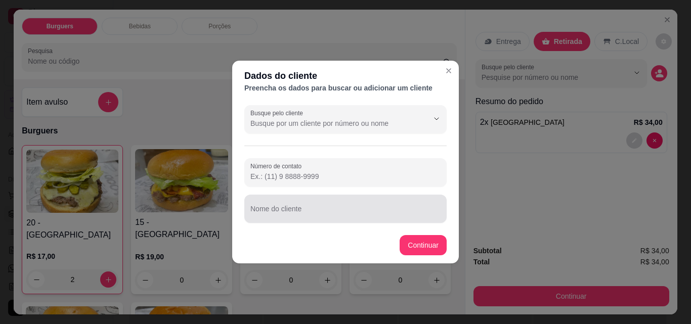
click at [290, 204] on div at bounding box center [345, 209] width 190 height 20
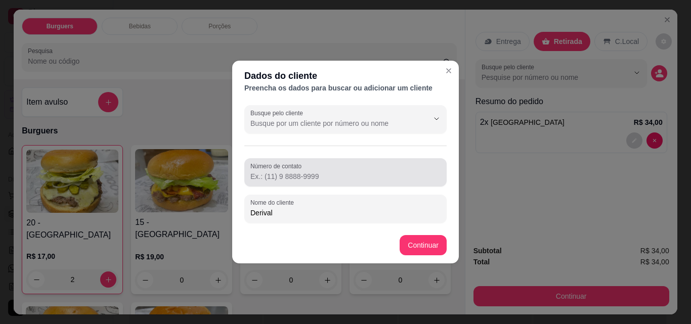
type input "Derival"
click at [285, 173] on input "Número de contato" at bounding box center [345, 177] width 190 height 10
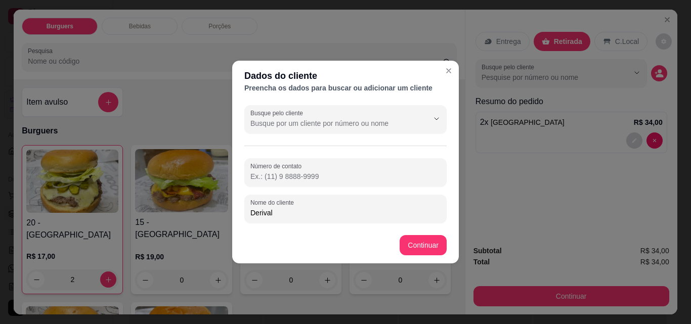
paste input "[PHONE_NUMBER]"
type input "[PHONE_NUMBER]"
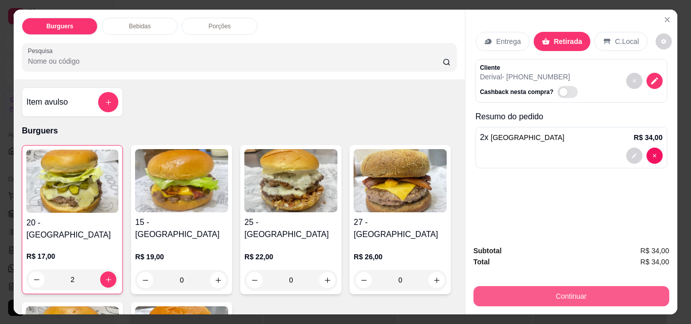
click at [543, 293] on button "Continuar" at bounding box center [572, 296] width 196 height 20
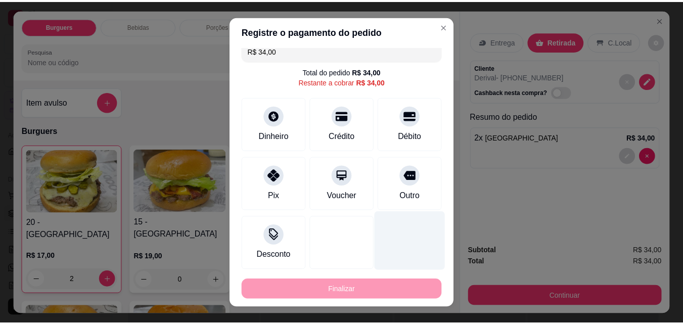
scroll to position [13, 0]
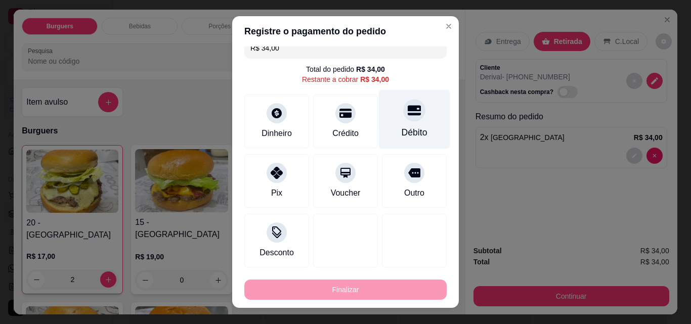
click at [409, 119] on div "Débito" at bounding box center [414, 119] width 71 height 59
type input "R$ 0,00"
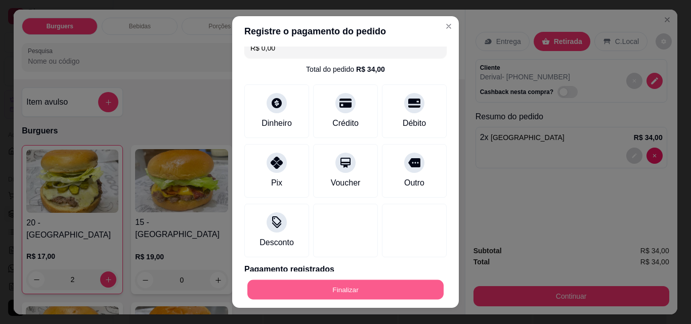
click at [336, 288] on button "Finalizar" at bounding box center [345, 290] width 196 height 20
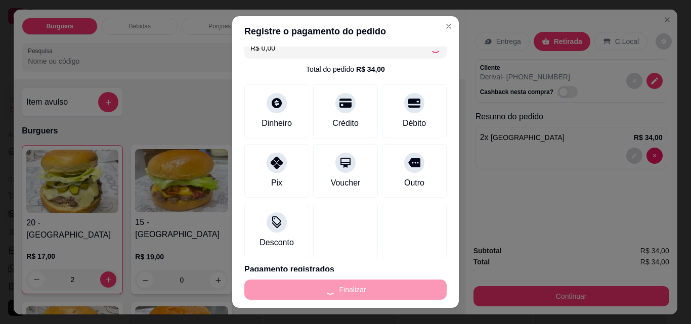
type input "0"
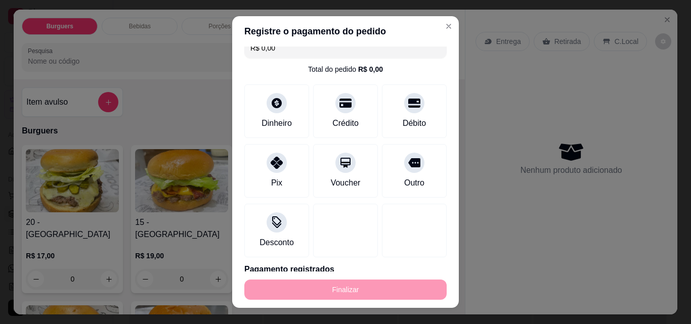
type input "-R$ 34,00"
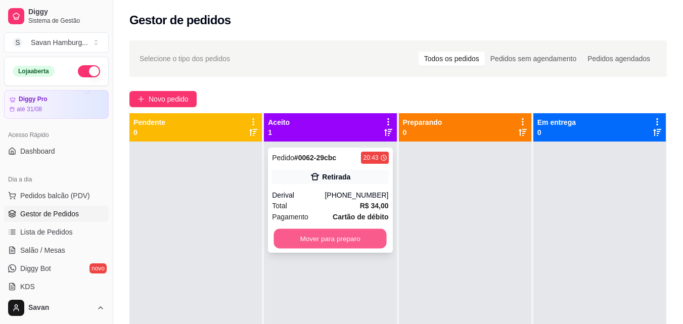
click at [359, 238] on button "Mover para preparo" at bounding box center [330, 239] width 113 height 20
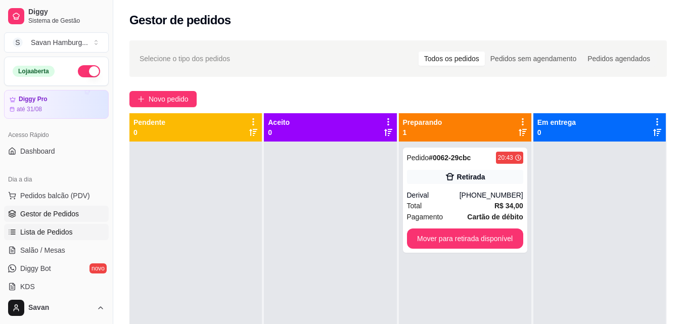
click at [54, 228] on span "Lista de Pedidos" at bounding box center [46, 232] width 53 height 10
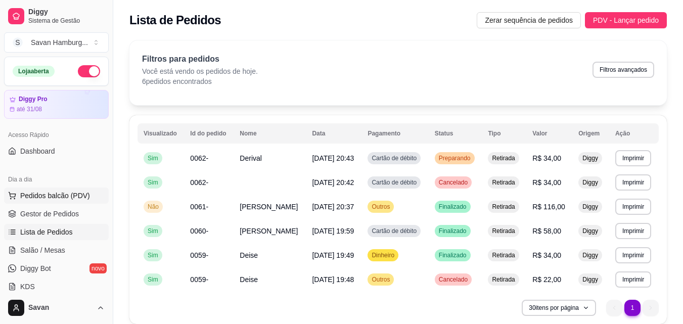
click at [57, 191] on span "Pedidos balcão (PDV)" at bounding box center [55, 196] width 70 height 10
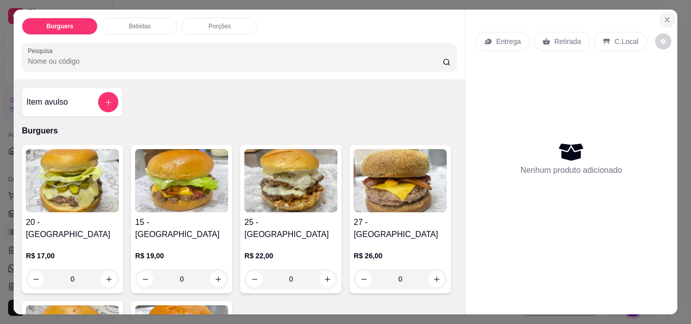
click at [660, 12] on button "Close" at bounding box center [667, 20] width 16 height 16
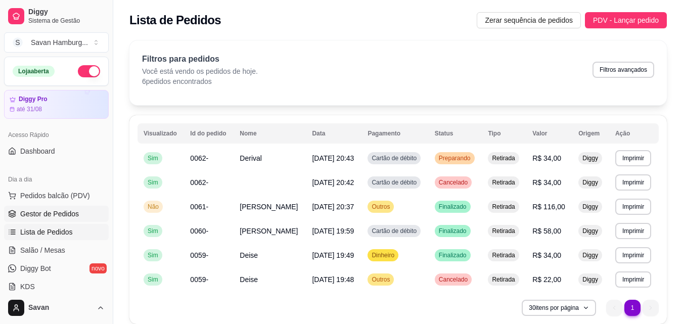
click at [54, 209] on span "Gestor de Pedidos" at bounding box center [49, 214] width 59 height 10
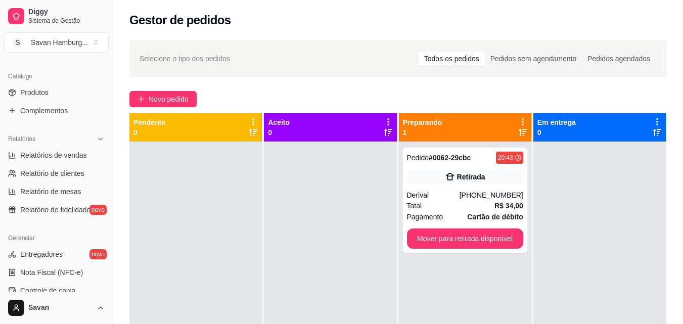
scroll to position [253, 0]
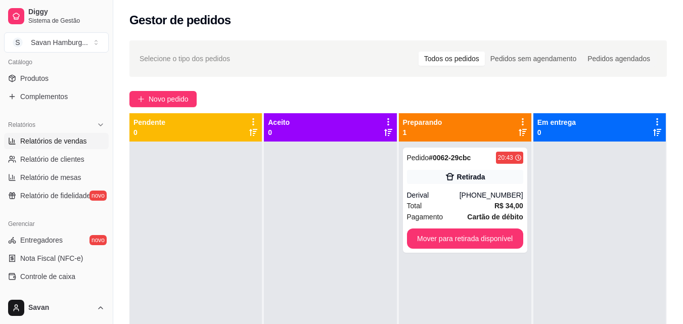
click at [53, 141] on span "Relatórios de vendas" at bounding box center [53, 141] width 67 height 10
select select "ALL"
select select "0"
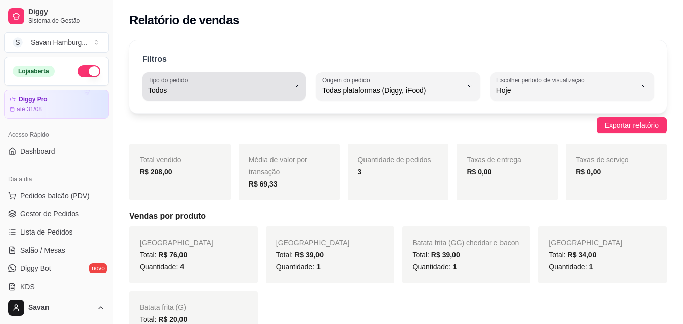
click at [198, 92] on span "Todos" at bounding box center [218, 90] width 140 height 10
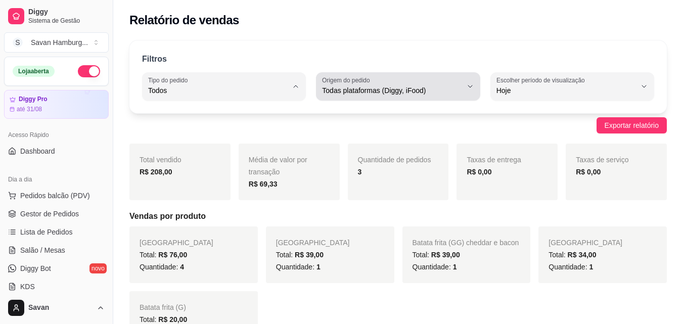
click at [357, 78] on label "Origem do pedido" at bounding box center [347, 80] width 51 height 9
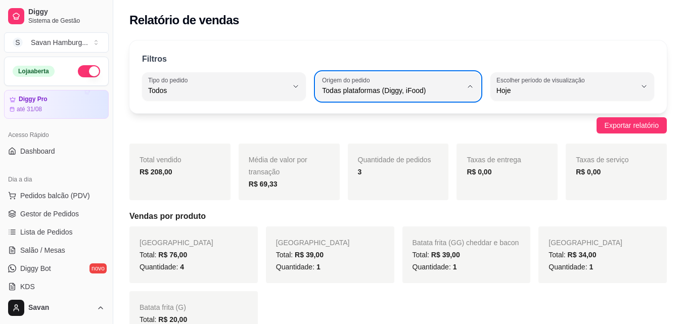
click at [505, 80] on label "Escolher período de visualização" at bounding box center [543, 80] width 92 height 9
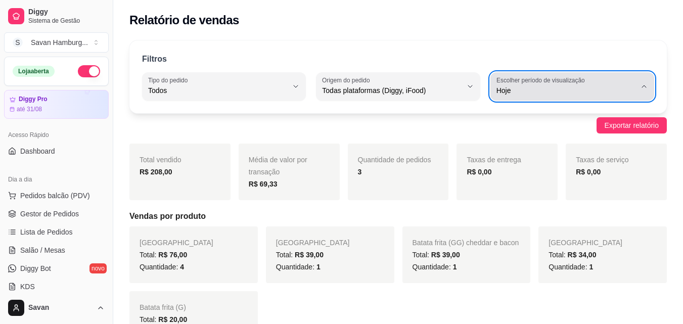
click at [507, 81] on label "Escolher período de visualização" at bounding box center [543, 80] width 92 height 9
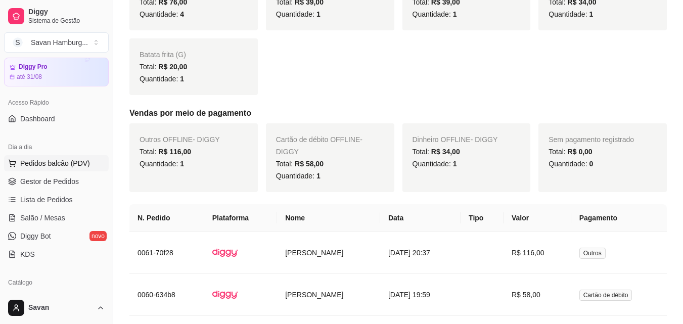
scroll to position [51, 0]
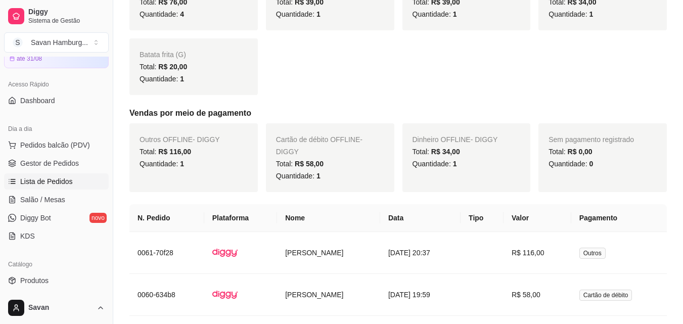
click at [65, 178] on span "Lista de Pedidos" at bounding box center [46, 182] width 53 height 10
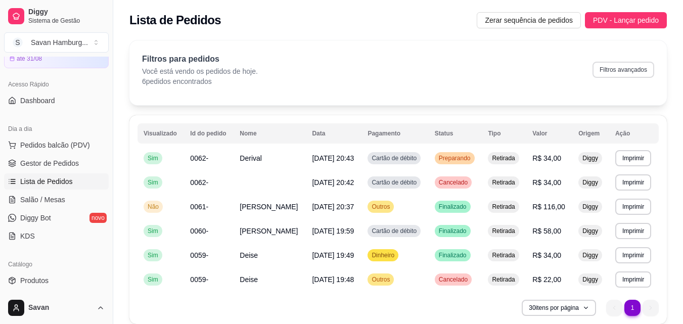
click at [608, 77] on button "Filtros avançados" at bounding box center [624, 70] width 62 height 16
select select "0"
click at [75, 159] on span "Gestor de Pedidos" at bounding box center [49, 163] width 59 height 10
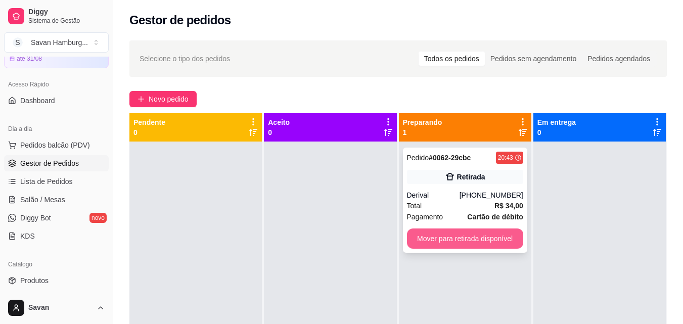
click at [442, 236] on button "Mover para retirada disponível" at bounding box center [465, 239] width 116 height 20
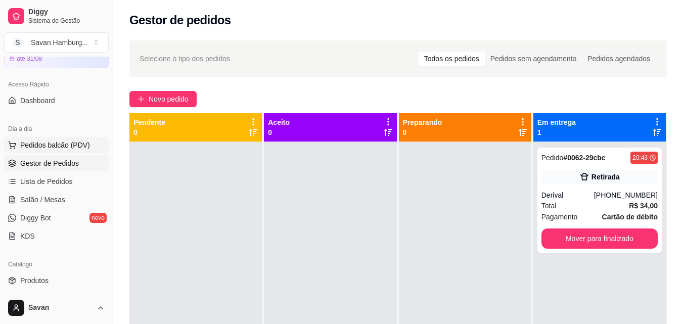
click at [50, 139] on button "Pedidos balcão (PDV)" at bounding box center [56, 145] width 105 height 16
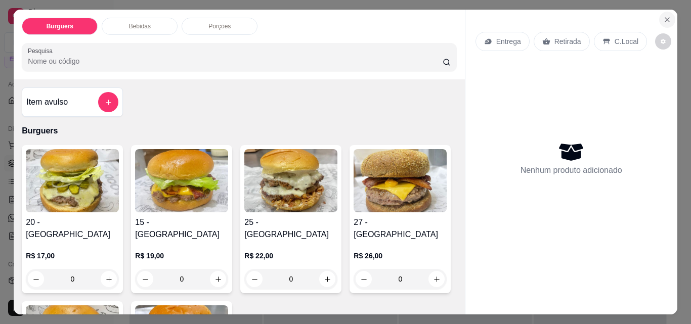
click at [663, 20] on icon "Close" at bounding box center [667, 20] width 8 height 8
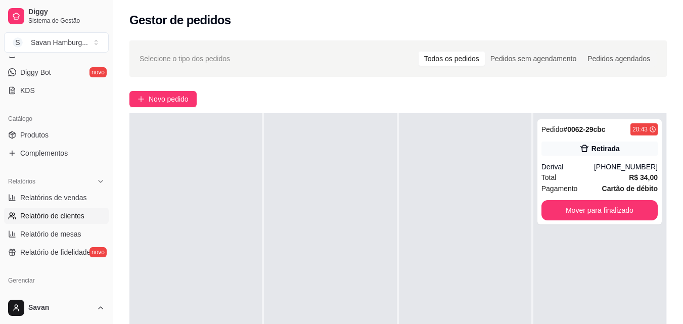
scroll to position [202, 0]
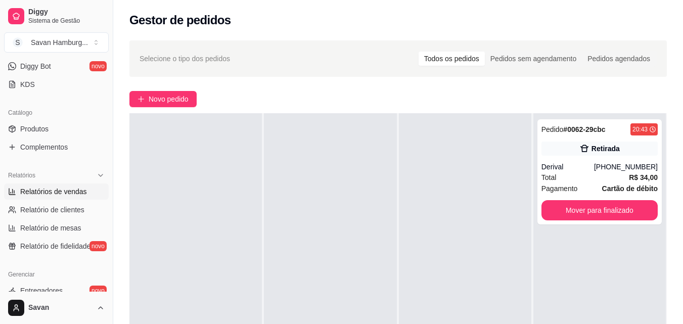
click at [76, 193] on span "Relatórios de vendas" at bounding box center [53, 192] width 67 height 10
select select "ALL"
select select "0"
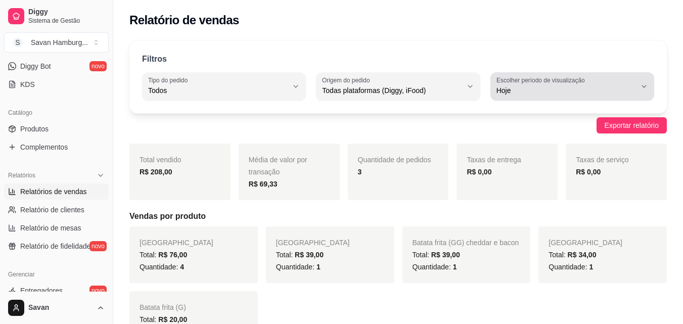
click at [537, 95] on span "Hoje" at bounding box center [567, 90] width 140 height 10
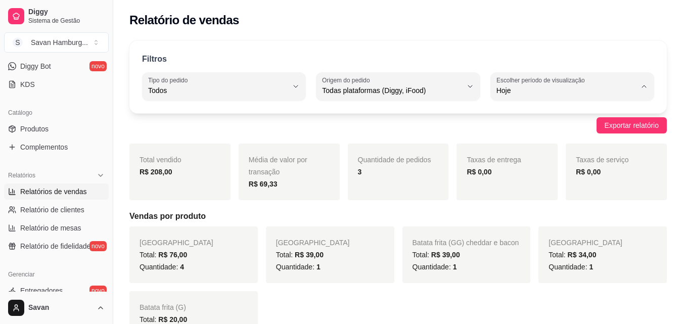
click at [525, 205] on li "45 dias" at bounding box center [573, 198] width 150 height 16
type input "45"
select select "45"
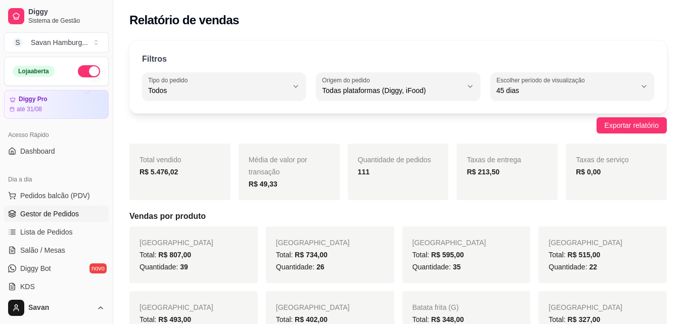
click at [50, 208] on link "Gestor de Pedidos" at bounding box center [56, 214] width 105 height 16
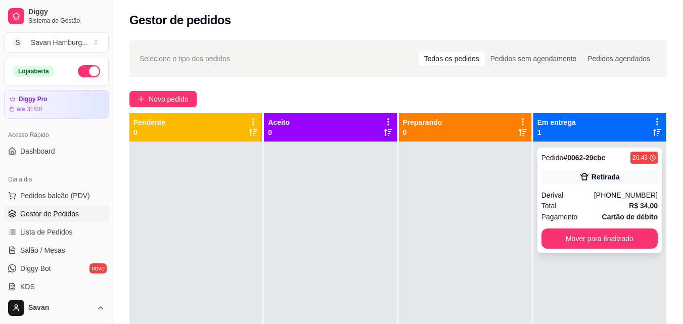
click at [607, 197] on div "[PHONE_NUMBER]" at bounding box center [626, 195] width 64 height 10
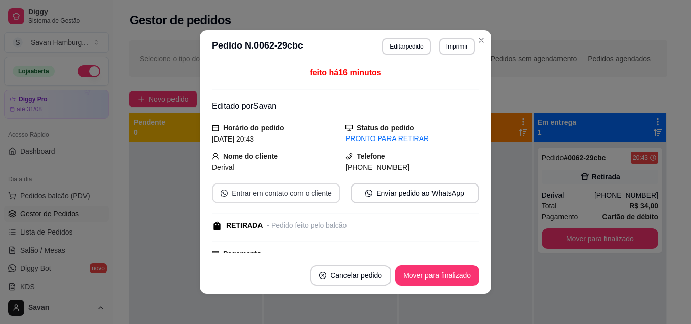
click at [282, 195] on button "Entrar em contato com o cliente" at bounding box center [276, 193] width 128 height 20
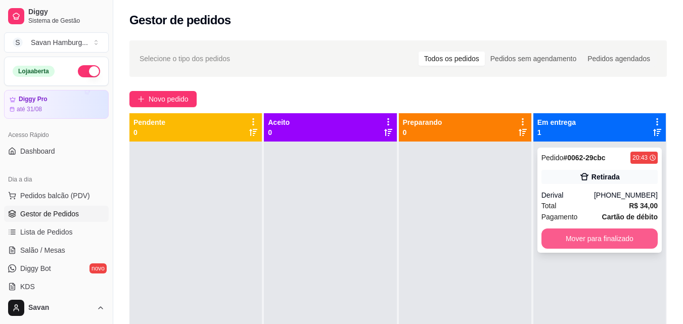
click at [609, 242] on button "Mover para finalizado" at bounding box center [600, 239] width 116 height 20
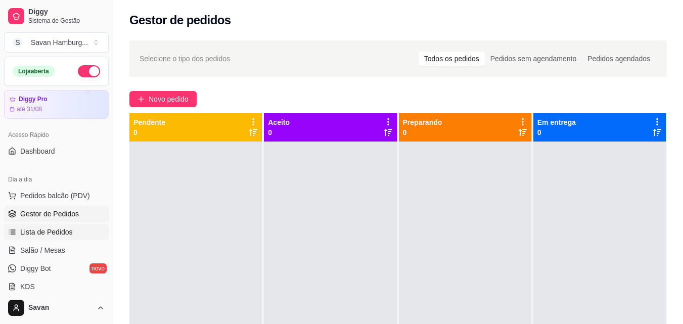
click at [55, 234] on span "Lista de Pedidos" at bounding box center [46, 232] width 53 height 10
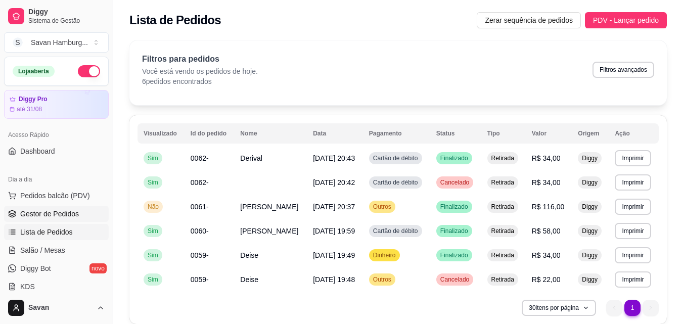
click at [64, 215] on span "Gestor de Pedidos" at bounding box center [49, 214] width 59 height 10
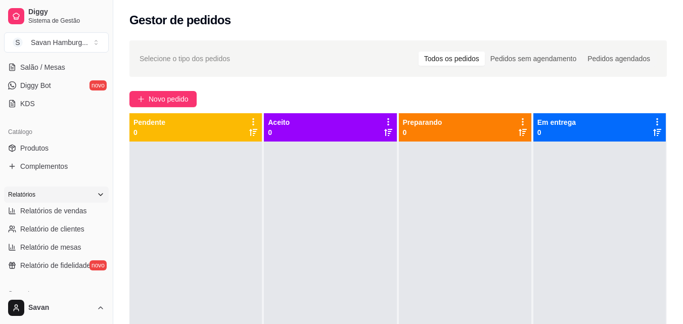
scroll to position [202, 0]
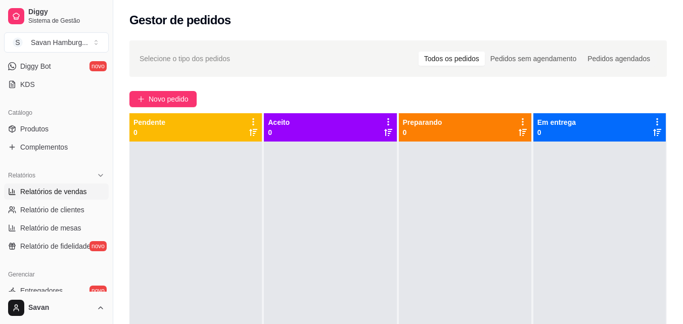
click at [52, 193] on span "Relatórios de vendas" at bounding box center [53, 192] width 67 height 10
select select "ALL"
select select "0"
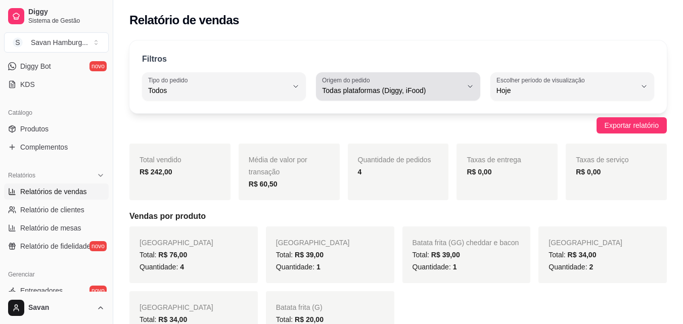
click at [432, 89] on span "Todas plataformas (Diggy, iFood)" at bounding box center [392, 90] width 140 height 10
click at [431, 85] on span "Todas plataformas (Diggy, iFood)" at bounding box center [392, 90] width 140 height 10
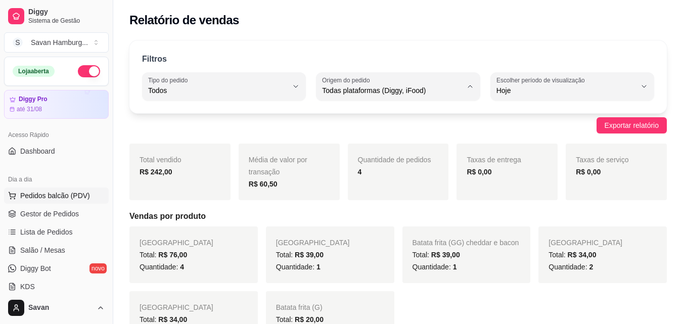
click at [35, 195] on span "Pedidos balcão (PDV)" at bounding box center [55, 196] width 70 height 10
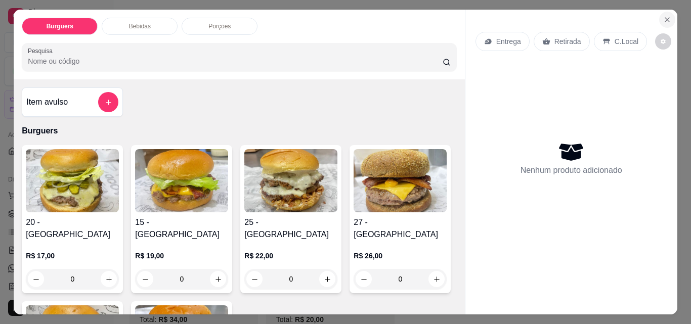
click at [665, 18] on icon "Close" at bounding box center [667, 20] width 4 height 4
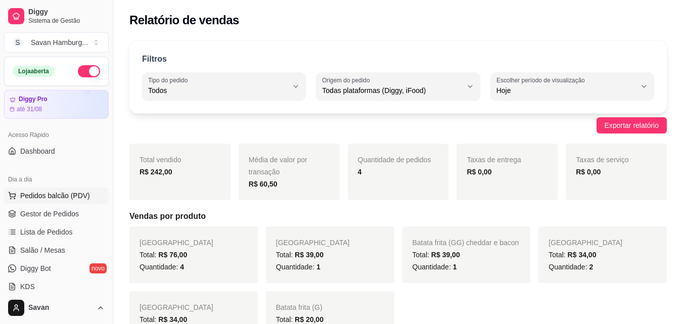
click at [56, 196] on span "Pedidos balcão (PDV)" at bounding box center [55, 196] width 70 height 10
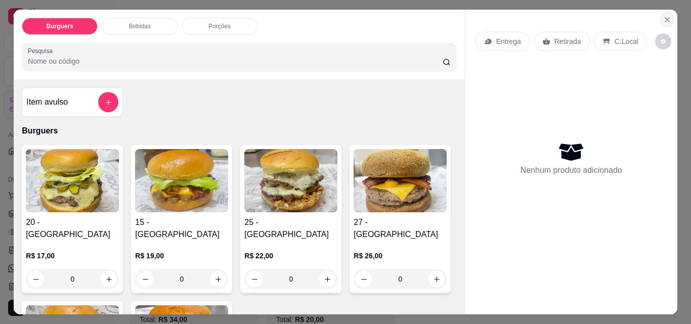
click at [667, 16] on icon "Close" at bounding box center [667, 20] width 8 height 8
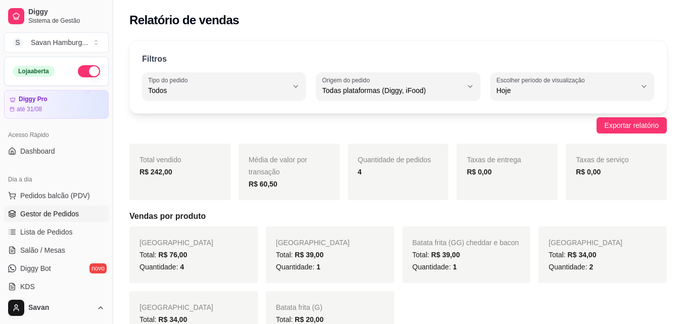
click at [66, 217] on span "Gestor de Pedidos" at bounding box center [49, 214] width 59 height 10
